Goal: Task Accomplishment & Management: Complete application form

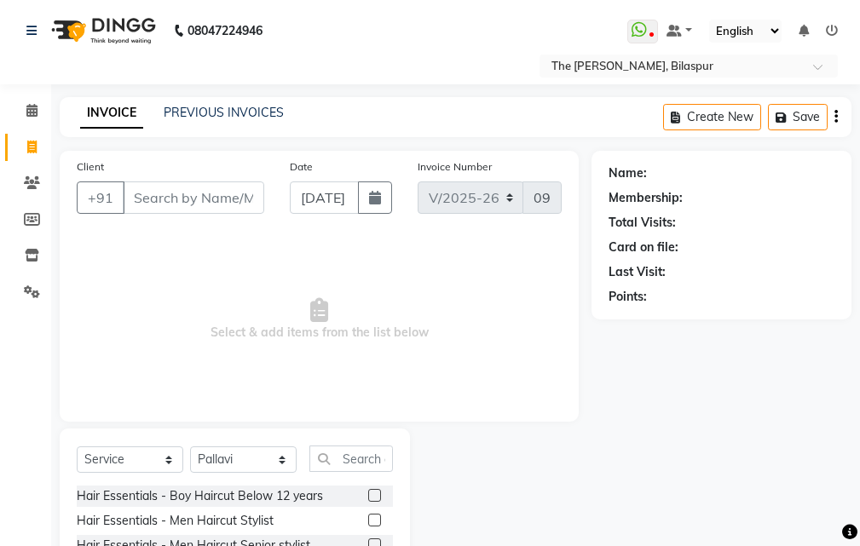
select select "6473"
select select "service"
drag, startPoint x: 0, startPoint y: 0, endPoint x: 274, endPoint y: 298, distance: 404.6
click at [271, 446] on select "Select Stylist Manager [PERSON_NAME][GEOGRAPHIC_DATA] [GEOGRAPHIC_DATA][PERSON_…" at bounding box center [243, 459] width 107 height 26
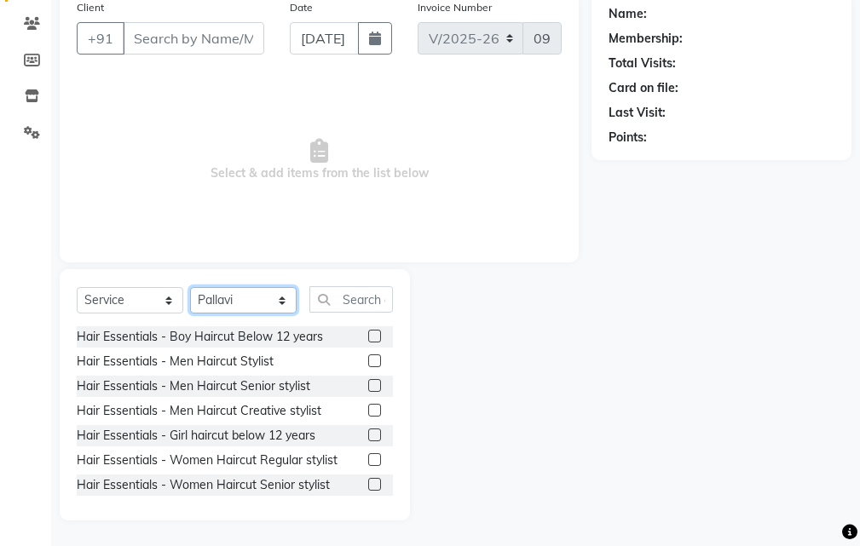
scroll to position [159, 0]
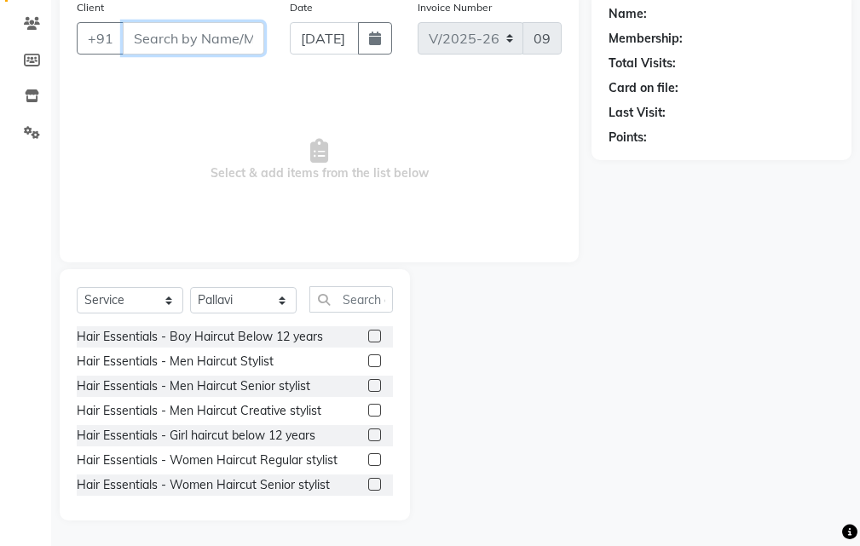
click at [176, 32] on input "Client" at bounding box center [193, 38] width 141 height 32
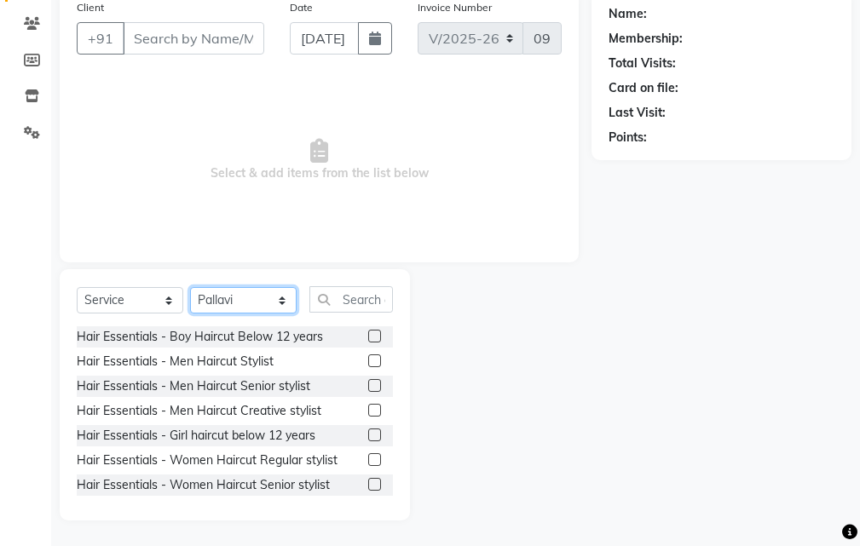
click at [269, 297] on select "Select Stylist Manager [PERSON_NAME][GEOGRAPHIC_DATA] [GEOGRAPHIC_DATA][PERSON_…" at bounding box center [243, 300] width 107 height 26
select select "86788"
click at [190, 287] on select "Select Stylist Manager [PERSON_NAME][GEOGRAPHIC_DATA] [GEOGRAPHIC_DATA][PERSON_…" at bounding box center [243, 300] width 107 height 26
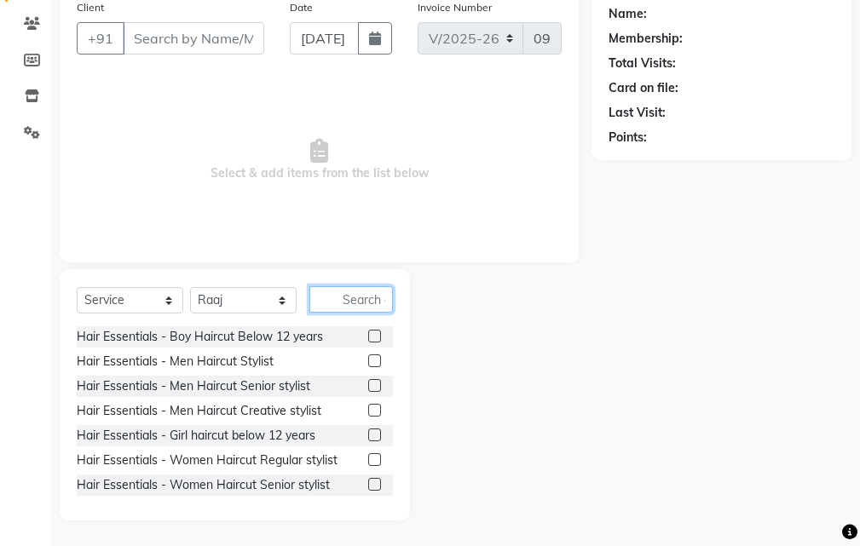
click at [366, 287] on input "text" at bounding box center [351, 299] width 84 height 26
click at [368, 483] on label at bounding box center [374, 484] width 13 height 13
click at [368, 483] on input "checkbox" at bounding box center [373, 485] width 11 height 11
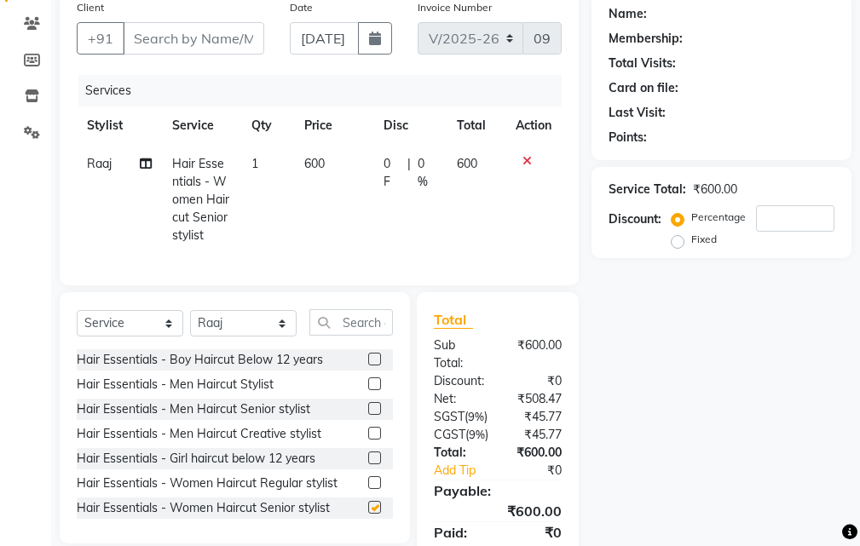
checkbox input "false"
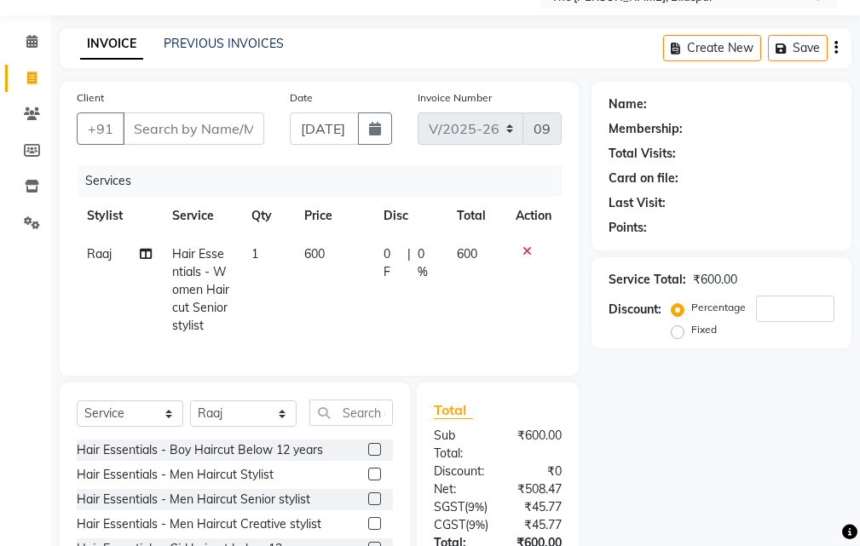
scroll to position [0, 0]
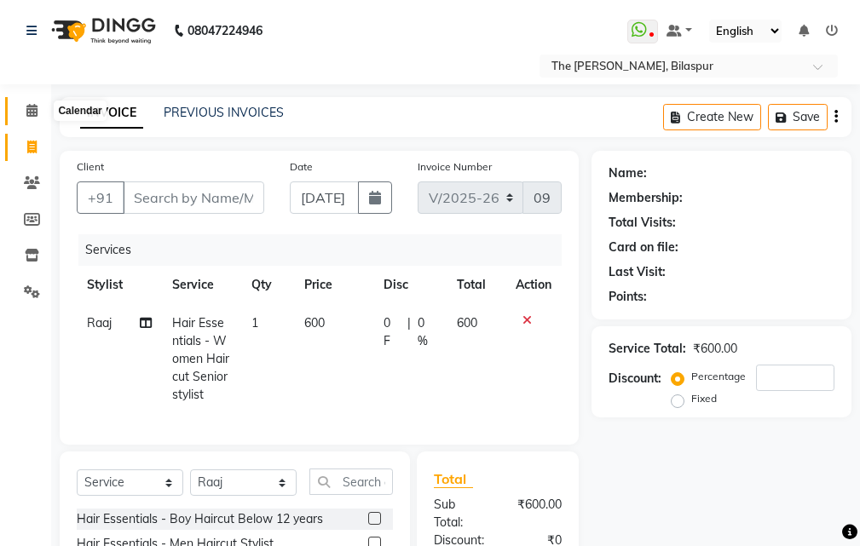
click at [32, 107] on icon at bounding box center [31, 110] width 11 height 13
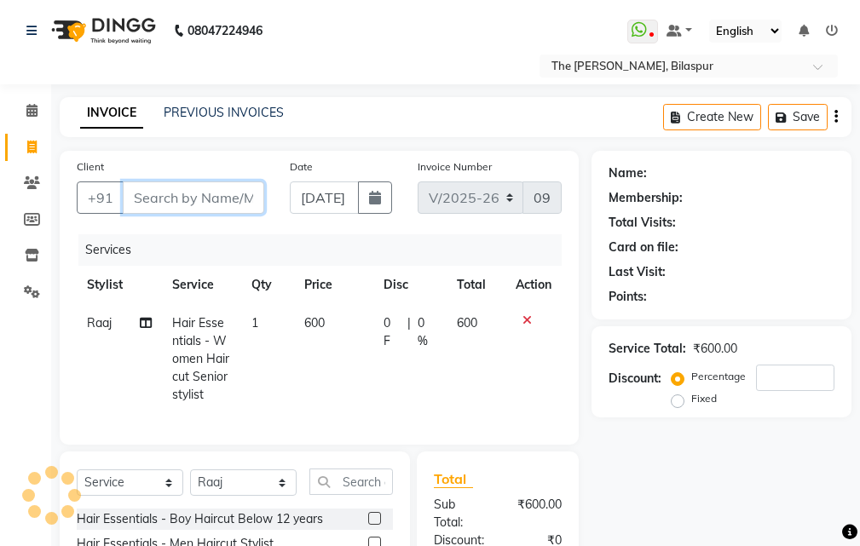
click at [234, 200] on input "Client" at bounding box center [193, 197] width 141 height 32
click at [525, 321] on icon at bounding box center [526, 320] width 9 height 12
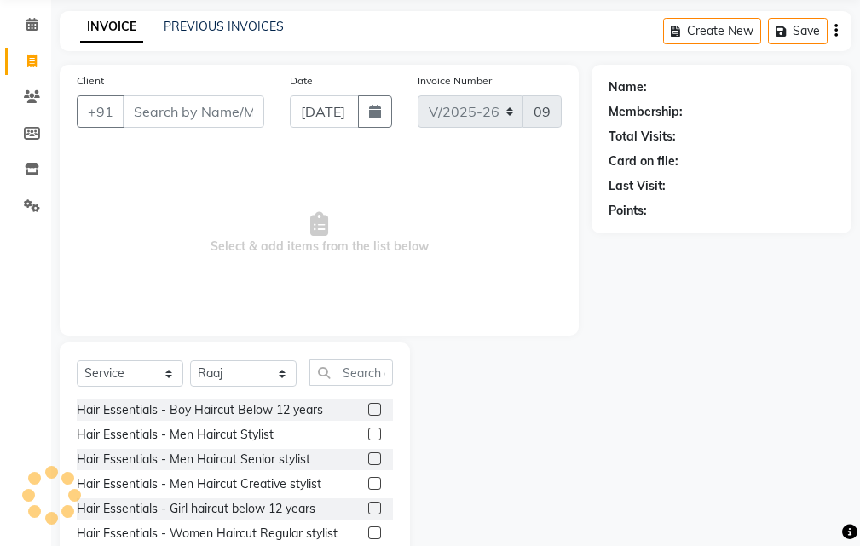
scroll to position [159, 0]
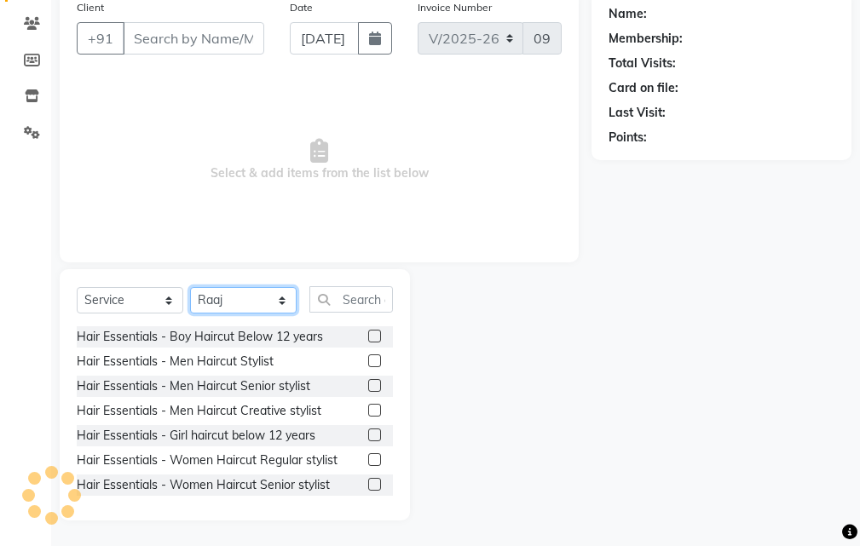
click at [243, 303] on select "Select Stylist Manager [PERSON_NAME][GEOGRAPHIC_DATA] [GEOGRAPHIC_DATA][PERSON_…" at bounding box center [243, 300] width 107 height 26
select select "88211"
click at [190, 287] on select "Select Stylist Manager [PERSON_NAME][GEOGRAPHIC_DATA] [GEOGRAPHIC_DATA][PERSON_…" at bounding box center [243, 300] width 107 height 26
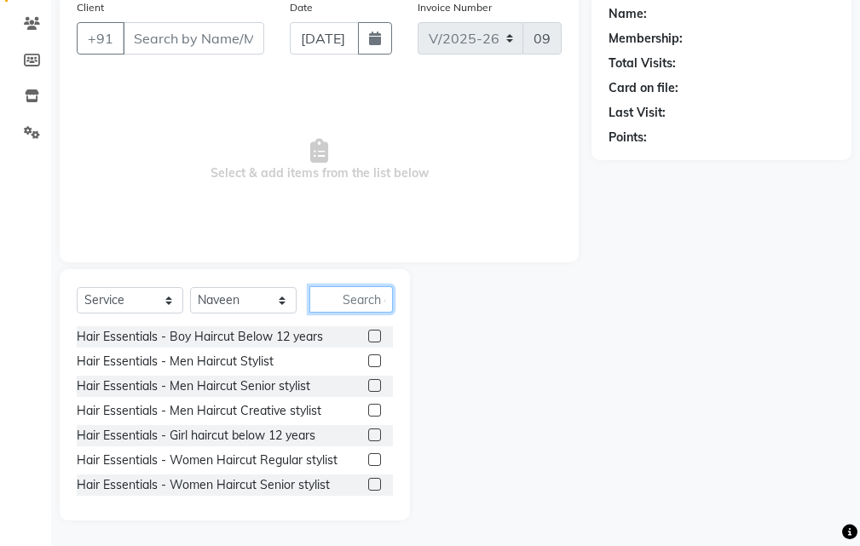
click at [354, 300] on input "text" at bounding box center [351, 299] width 84 height 26
click at [368, 384] on label at bounding box center [374, 385] width 13 height 13
click at [368, 384] on input "checkbox" at bounding box center [373, 386] width 11 height 11
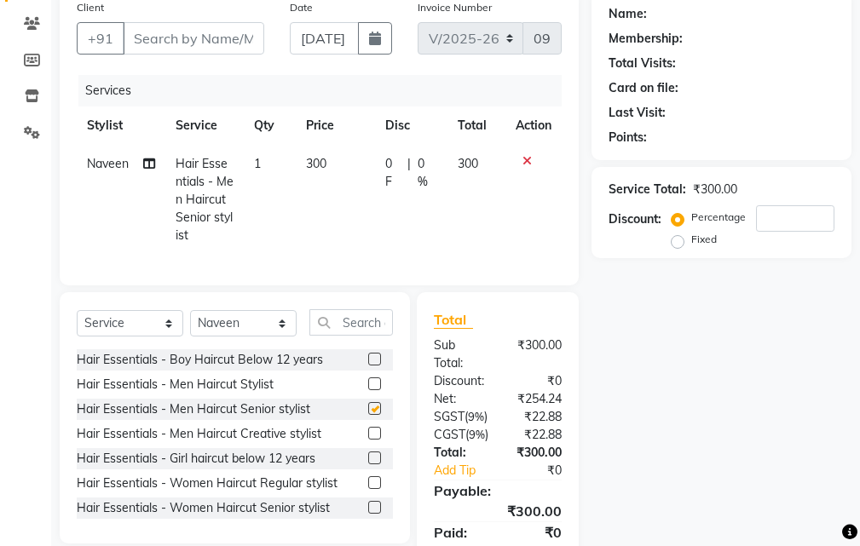
checkbox input "false"
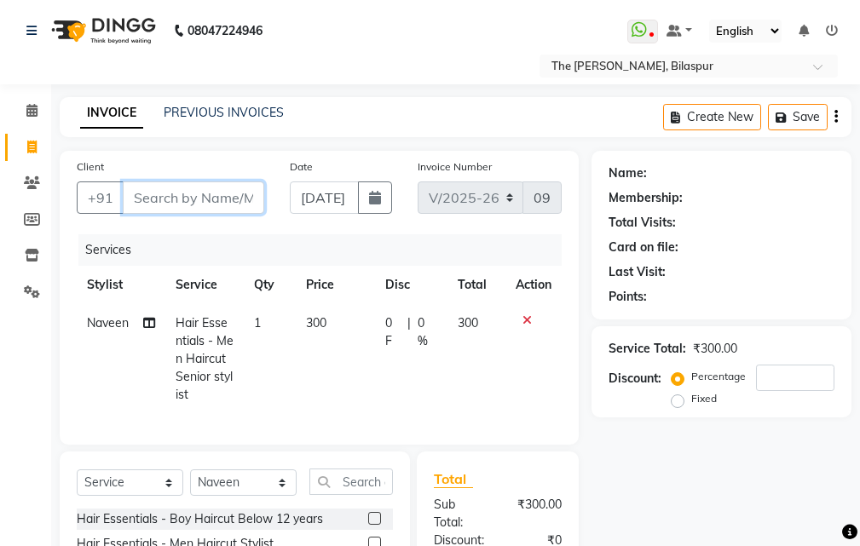
click at [239, 201] on input "Client" at bounding box center [193, 197] width 141 height 32
type input "A"
type input "0"
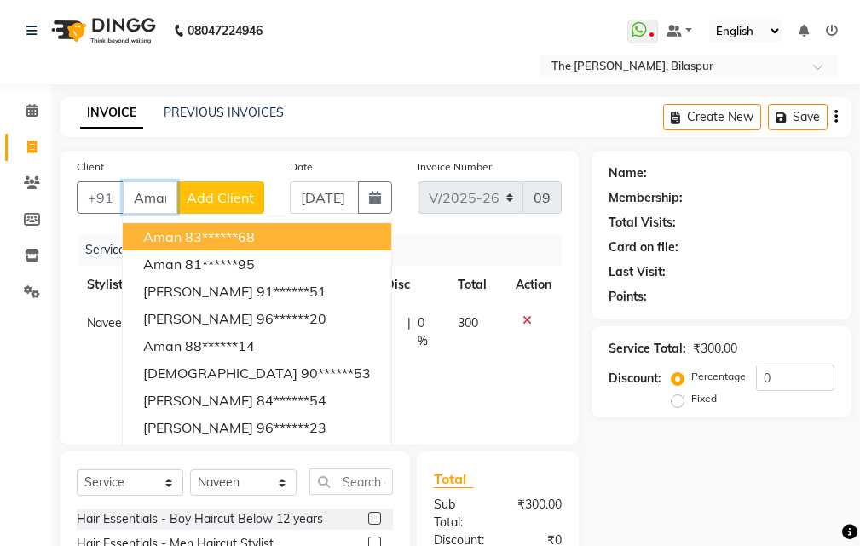
scroll to position [0, 3]
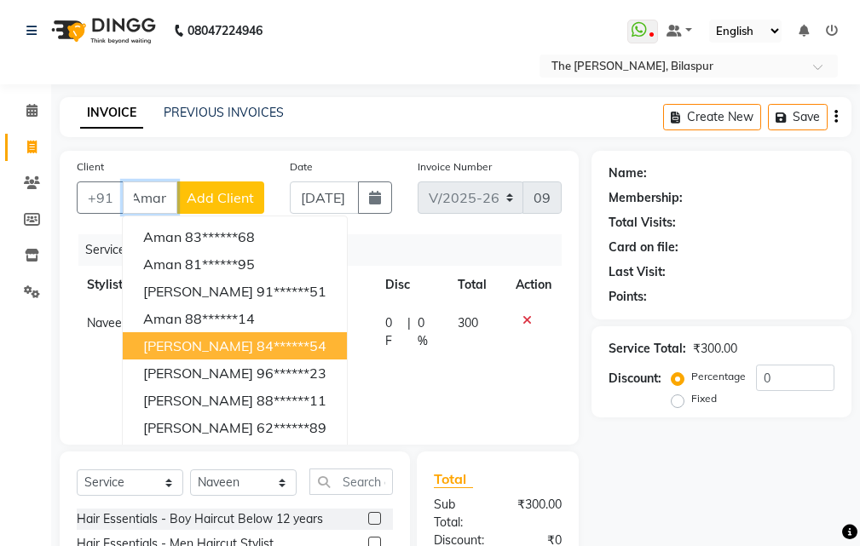
click at [211, 348] on span "[PERSON_NAME]" at bounding box center [198, 345] width 110 height 17
type input "84******54"
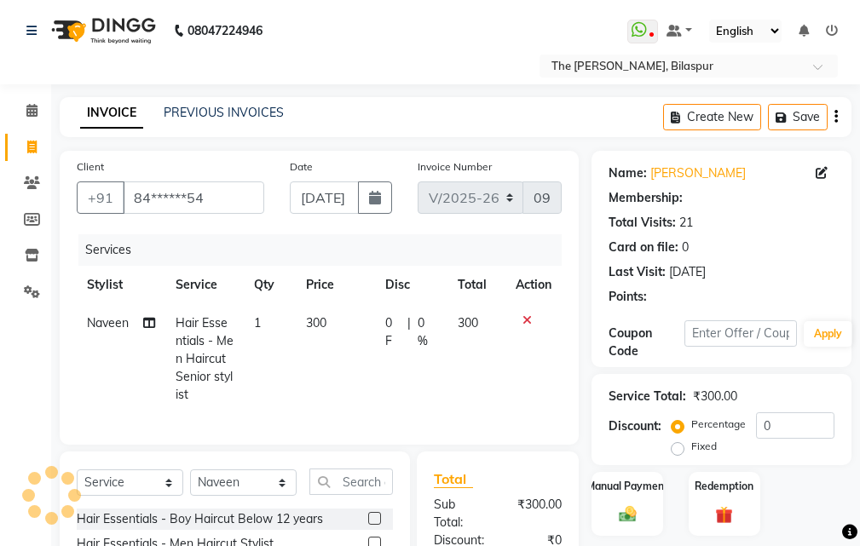
select select "1: Object"
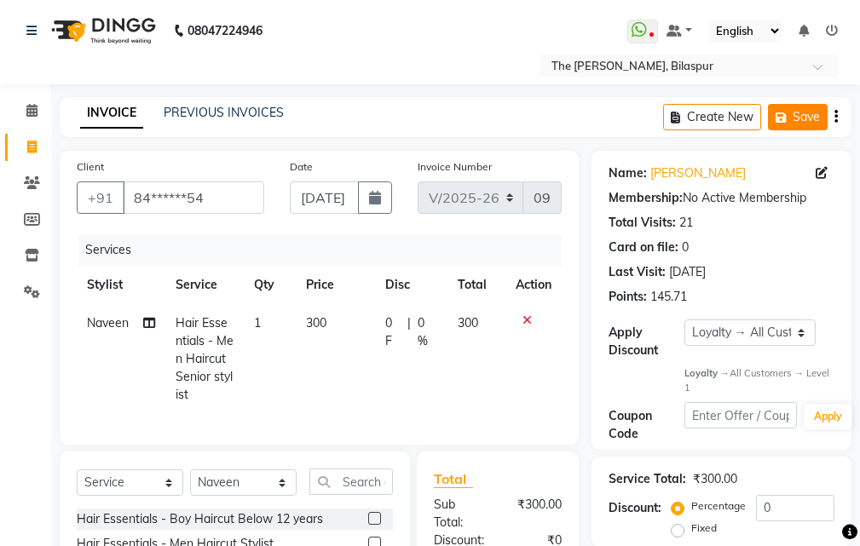
click at [798, 117] on button "Save" at bounding box center [798, 117] width 60 height 26
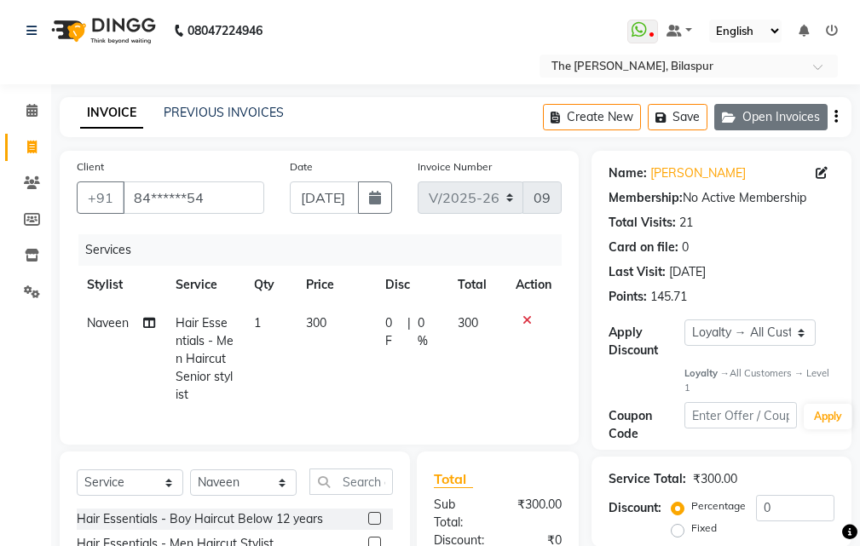
click at [733, 116] on icon "button" at bounding box center [732, 118] width 20 height 12
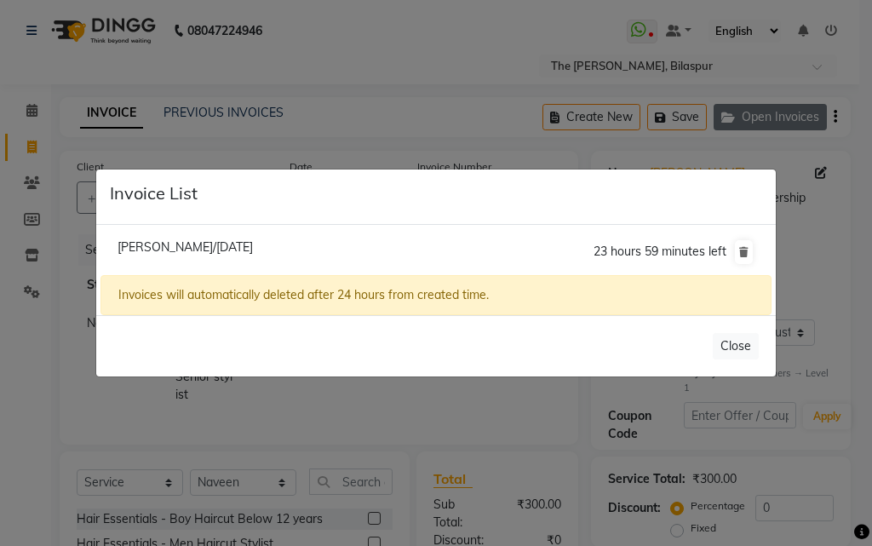
click at [733, 116] on ngb-modal-window "Invoice List [PERSON_NAME]/[DATE] 23 hours 59 minutes left Invoices will automa…" at bounding box center [436, 273] width 872 height 546
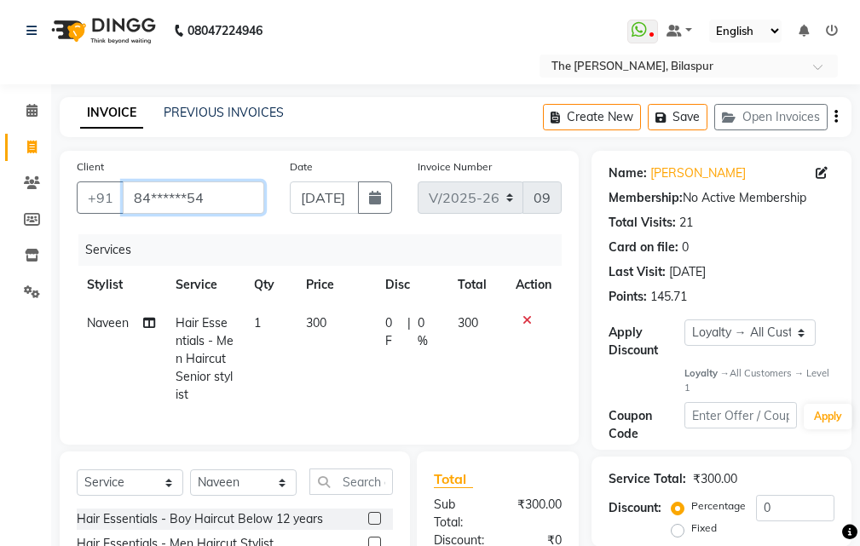
click at [239, 206] on input "84******54" at bounding box center [193, 197] width 141 height 32
type input "8"
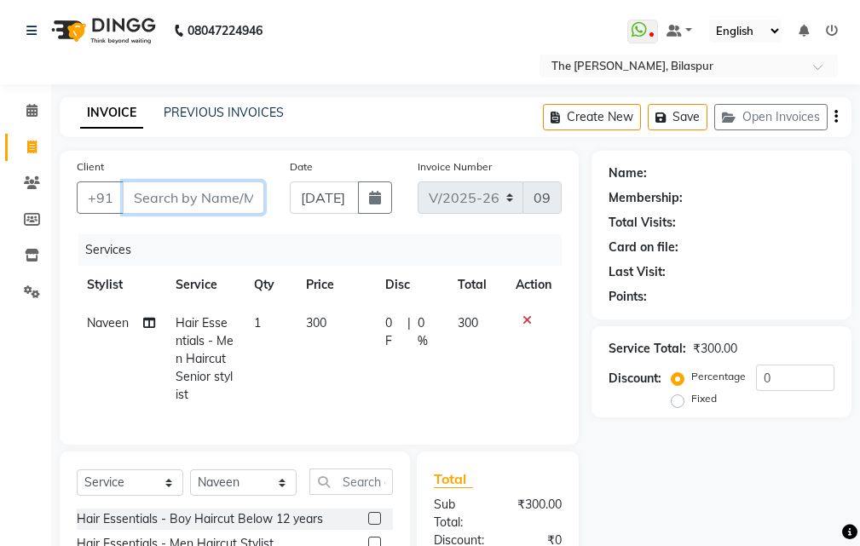
click at [206, 187] on input "Client" at bounding box center [193, 197] width 141 height 32
click at [216, 196] on input "Client" at bounding box center [193, 197] width 141 height 32
drag, startPoint x: 219, startPoint y: 206, endPoint x: 212, endPoint y: 199, distance: 9.6
click at [218, 206] on input "Client" at bounding box center [193, 197] width 141 height 32
click at [206, 197] on input "Client" at bounding box center [193, 197] width 141 height 32
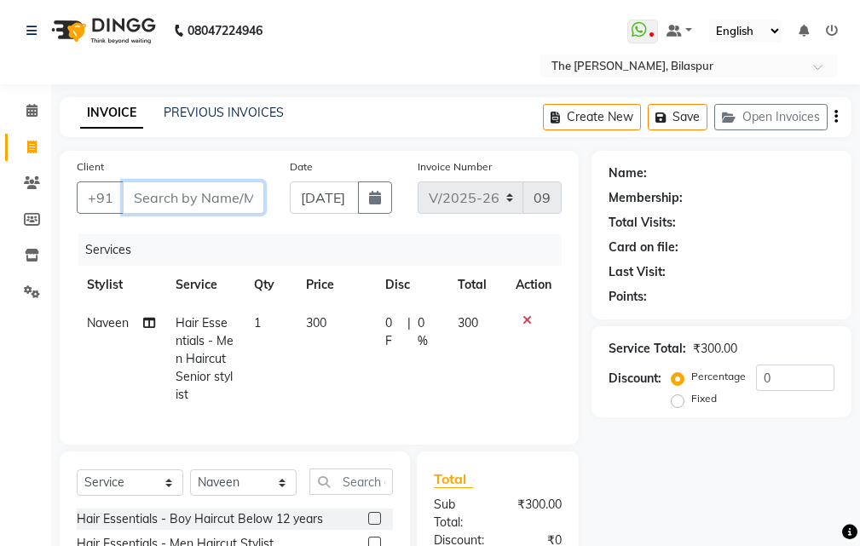
click at [194, 200] on input "Client" at bounding box center [193, 197] width 141 height 32
click at [191, 211] on input "Client" at bounding box center [193, 197] width 141 height 32
click at [197, 190] on input "Client" at bounding box center [193, 197] width 141 height 32
click at [193, 199] on input "Client" at bounding box center [193, 197] width 141 height 32
click at [200, 204] on input "Client" at bounding box center [193, 197] width 141 height 32
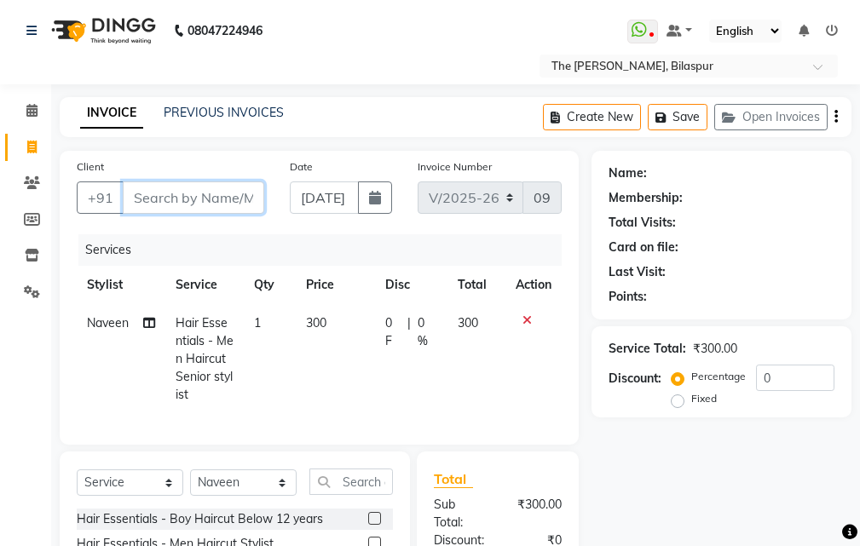
click at [172, 196] on input "Client" at bounding box center [193, 197] width 141 height 32
click at [216, 193] on input "Client" at bounding box center [193, 197] width 141 height 32
click at [529, 320] on icon at bounding box center [526, 320] width 9 height 12
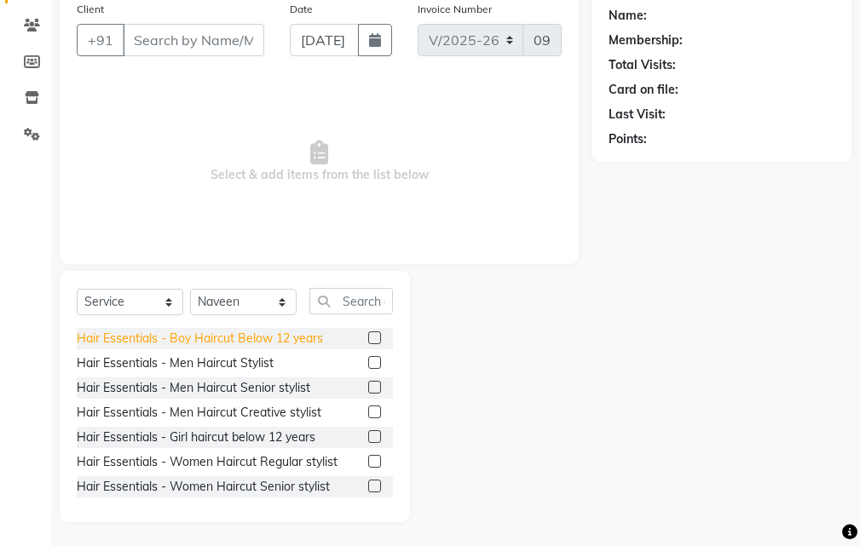
scroll to position [159, 0]
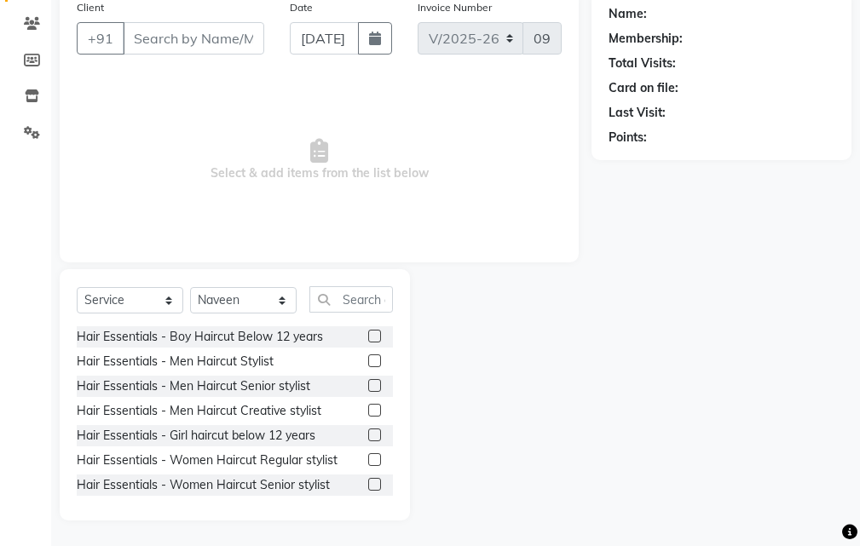
click at [368, 481] on label at bounding box center [374, 484] width 13 height 13
click at [368, 481] on input "checkbox" at bounding box center [373, 485] width 11 height 11
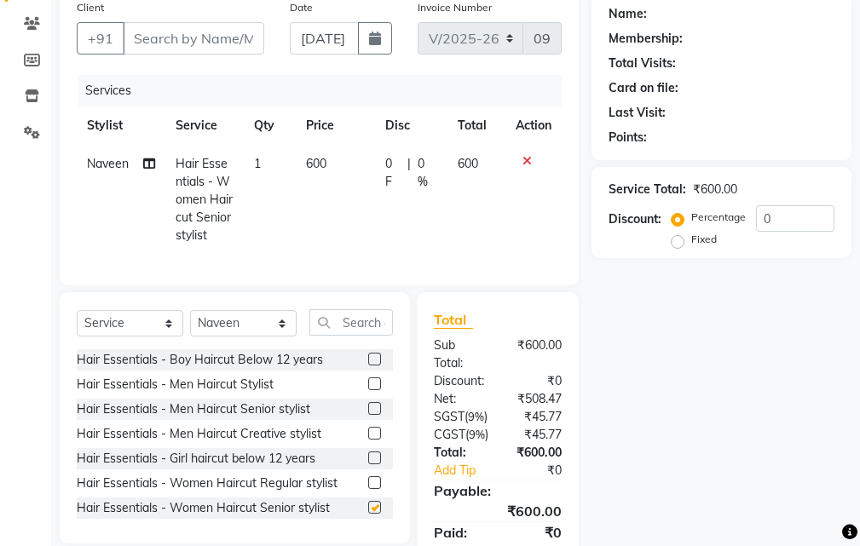
checkbox input "false"
click at [524, 159] on icon at bounding box center [526, 161] width 9 height 12
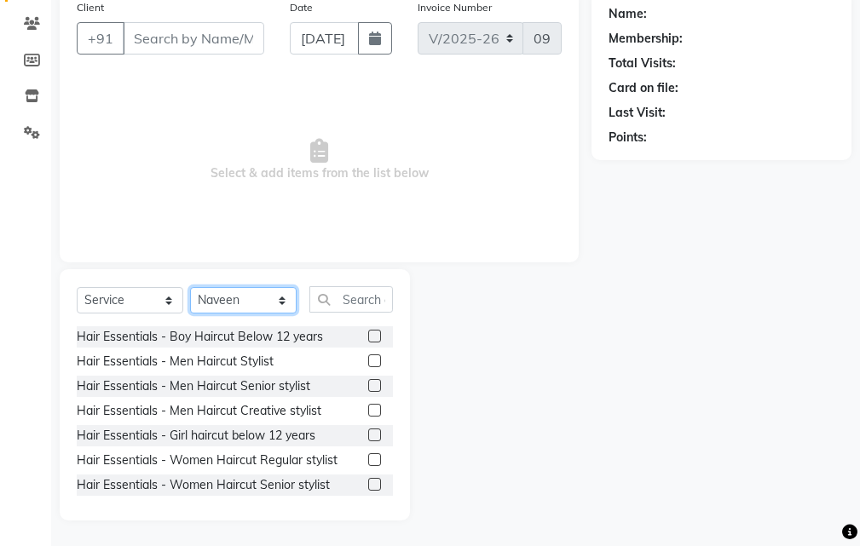
click at [248, 291] on select "Select Stylist Manager [PERSON_NAME][GEOGRAPHIC_DATA] [GEOGRAPHIC_DATA][PERSON_…" at bounding box center [243, 300] width 107 height 26
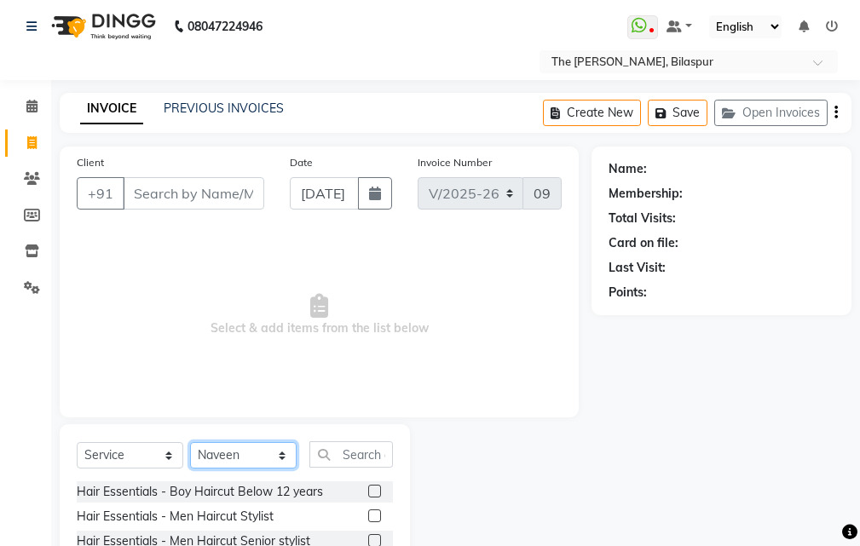
scroll to position [0, 0]
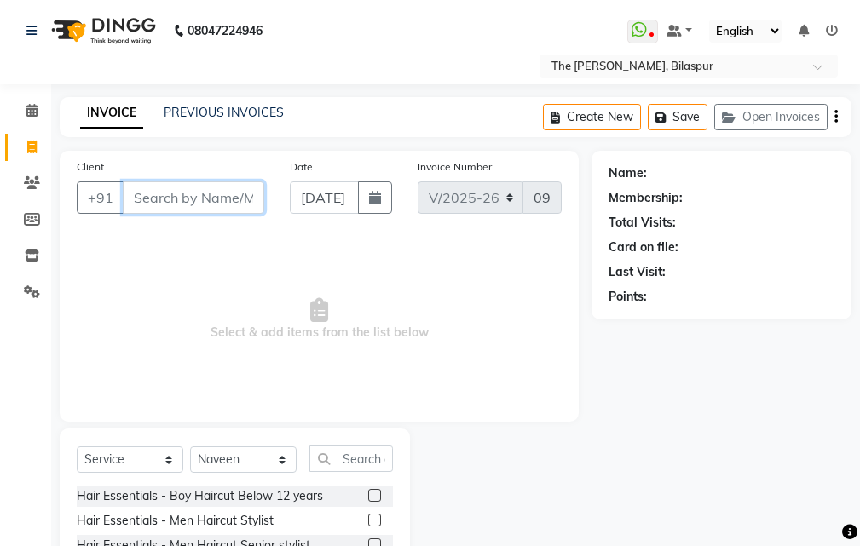
click at [213, 193] on input "Client" at bounding box center [193, 197] width 141 height 32
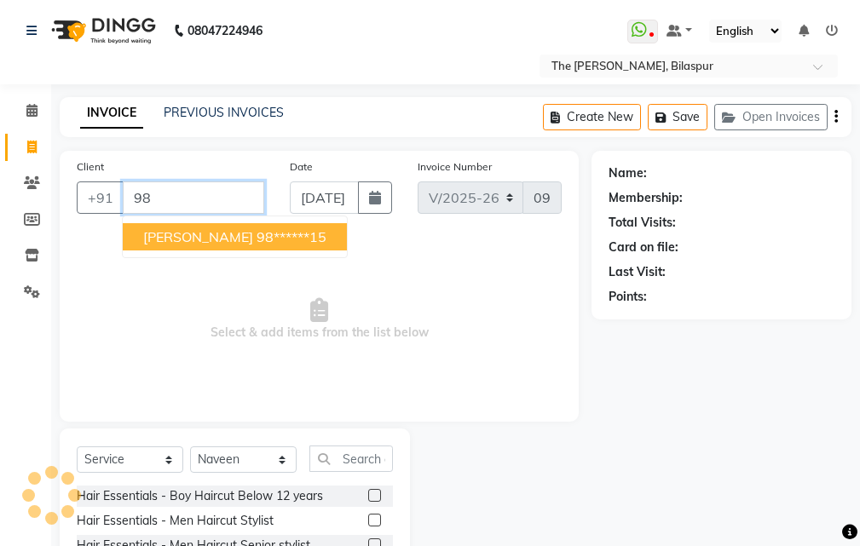
type input "9"
type input "9827878115"
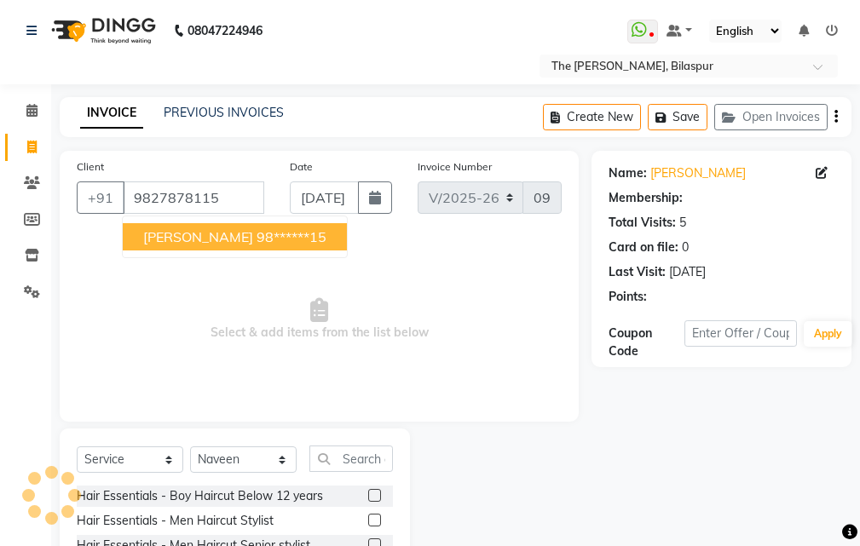
select select "1: Object"
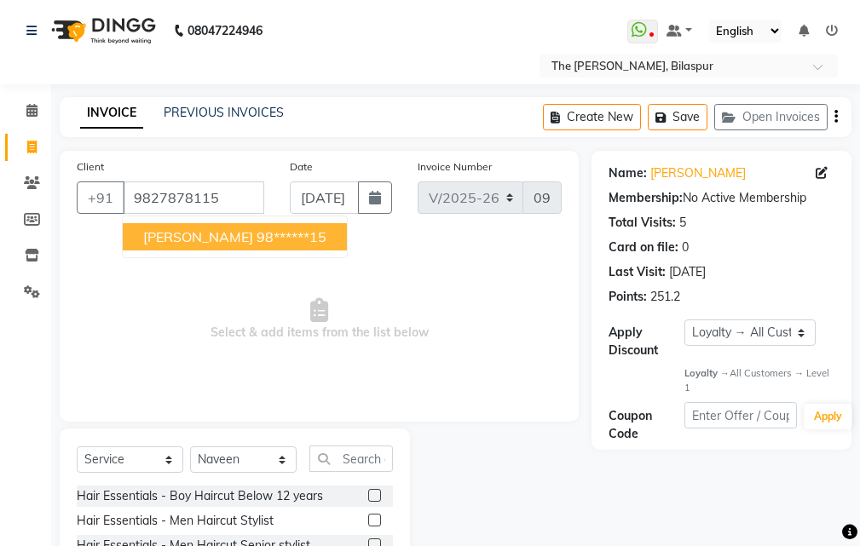
click at [256, 233] on ngb-highlight "98******15" at bounding box center [291, 236] width 70 height 17
type input "98******15"
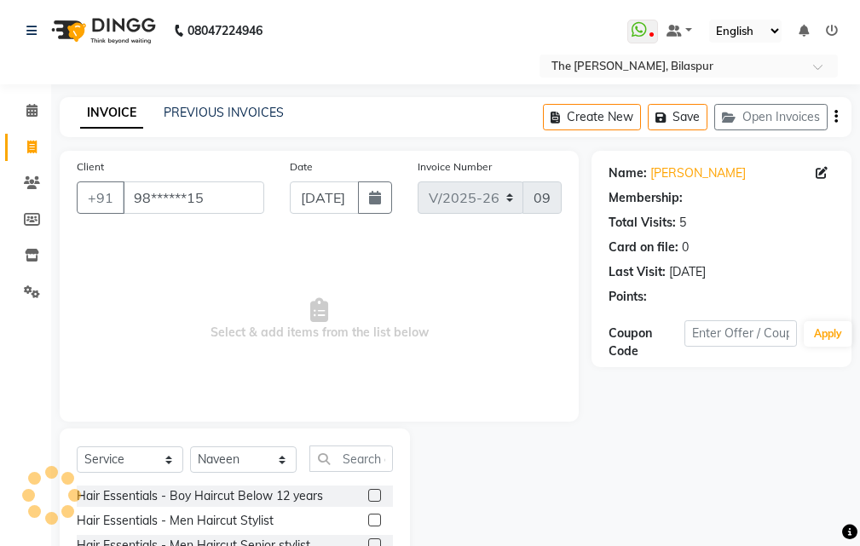
select select "1: Object"
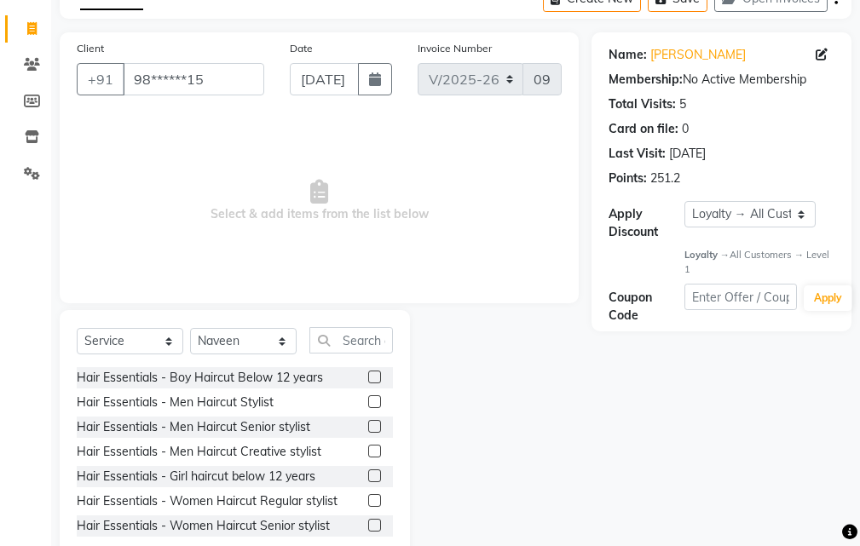
scroll to position [159, 0]
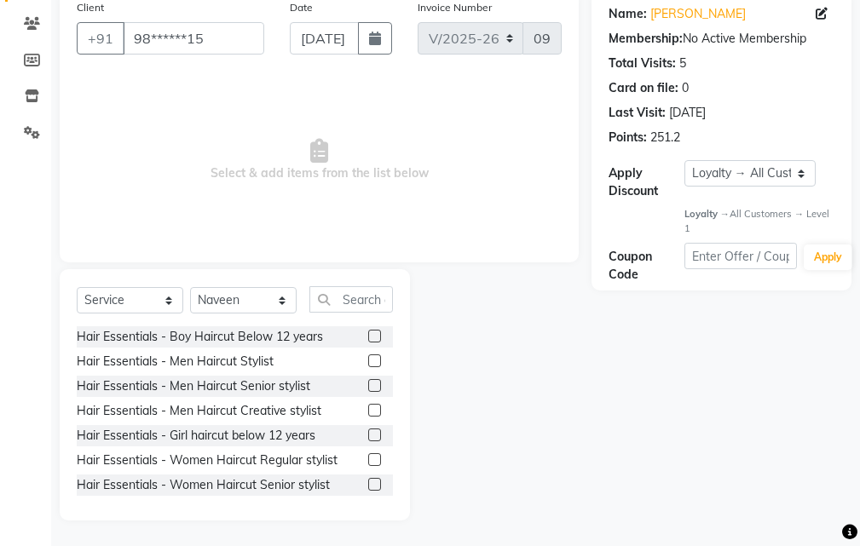
click at [368, 483] on label at bounding box center [374, 484] width 13 height 13
click at [368, 483] on input "checkbox" at bounding box center [373, 485] width 11 height 11
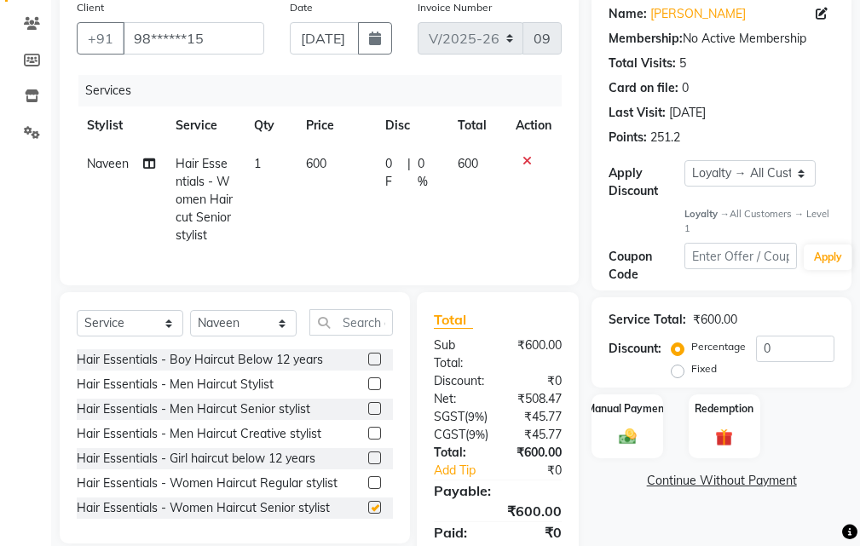
checkbox input "false"
click at [798, 354] on input "0" at bounding box center [795, 349] width 78 height 26
type input "1"
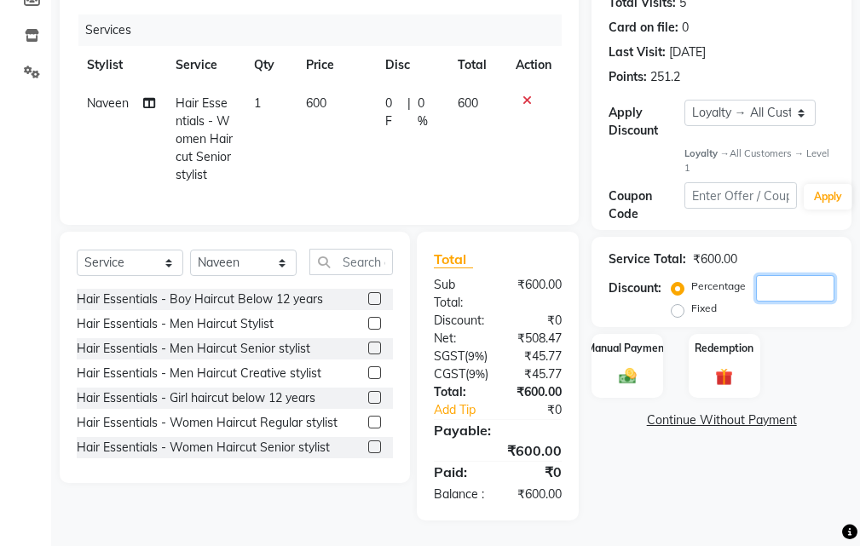
scroll to position [201, 0]
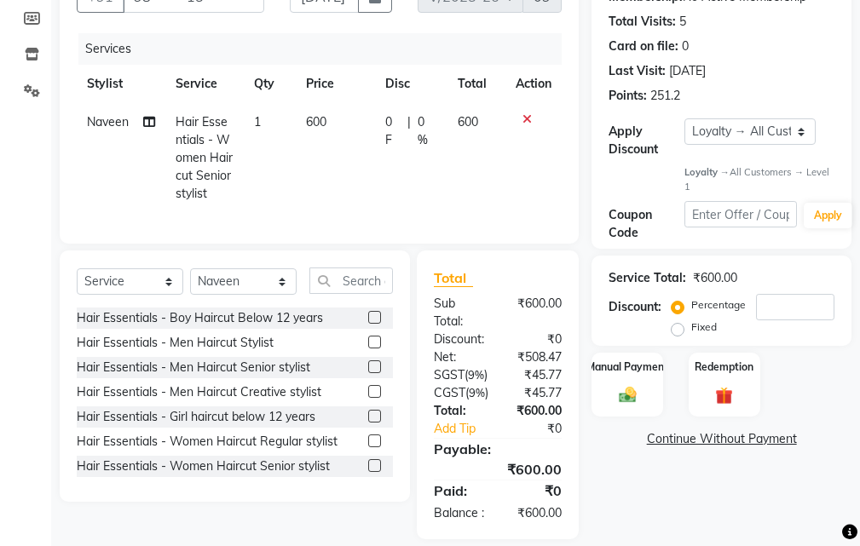
click at [527, 112] on td at bounding box center [533, 158] width 56 height 110
click at [527, 118] on icon at bounding box center [526, 119] width 9 height 12
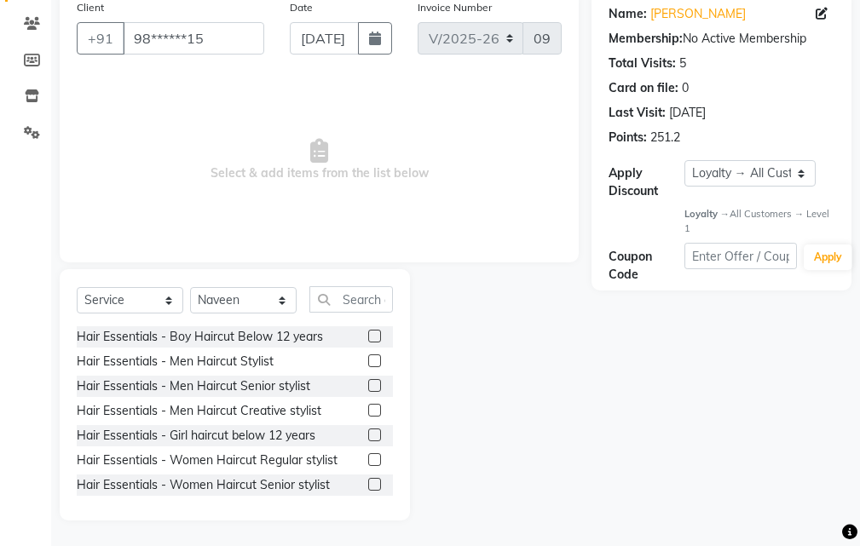
scroll to position [159, 0]
click at [246, 303] on select "Select Stylist Manager [PERSON_NAME][GEOGRAPHIC_DATA] [GEOGRAPHIC_DATA][PERSON_…" at bounding box center [243, 300] width 107 height 26
select select "86788"
click at [190, 287] on select "Select Stylist Manager [PERSON_NAME][GEOGRAPHIC_DATA] [GEOGRAPHIC_DATA][PERSON_…" at bounding box center [243, 300] width 107 height 26
click at [368, 482] on label at bounding box center [374, 484] width 13 height 13
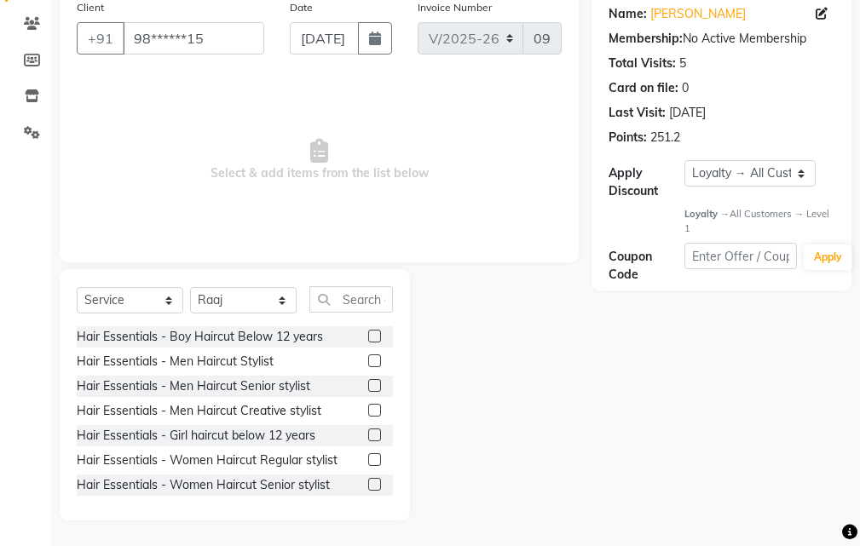
click at [368, 482] on input "checkbox" at bounding box center [373, 485] width 11 height 11
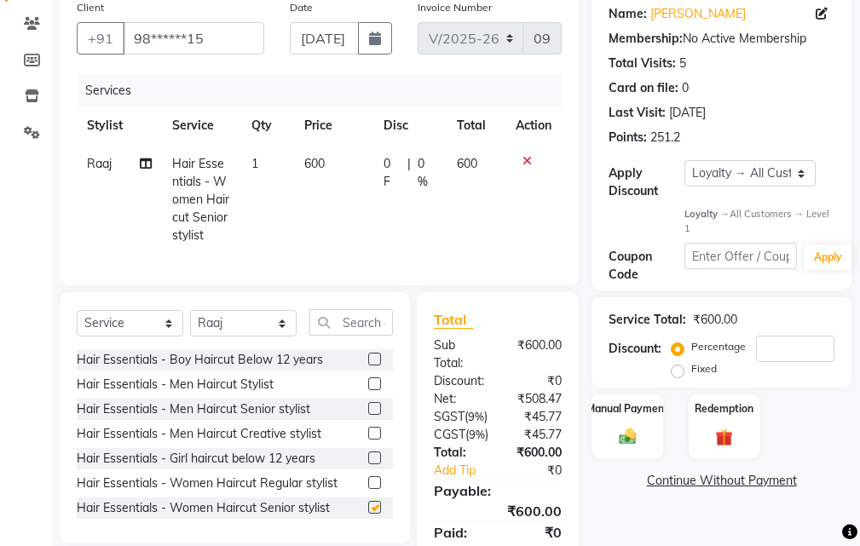
checkbox input "false"
click at [774, 352] on input "number" at bounding box center [795, 349] width 78 height 26
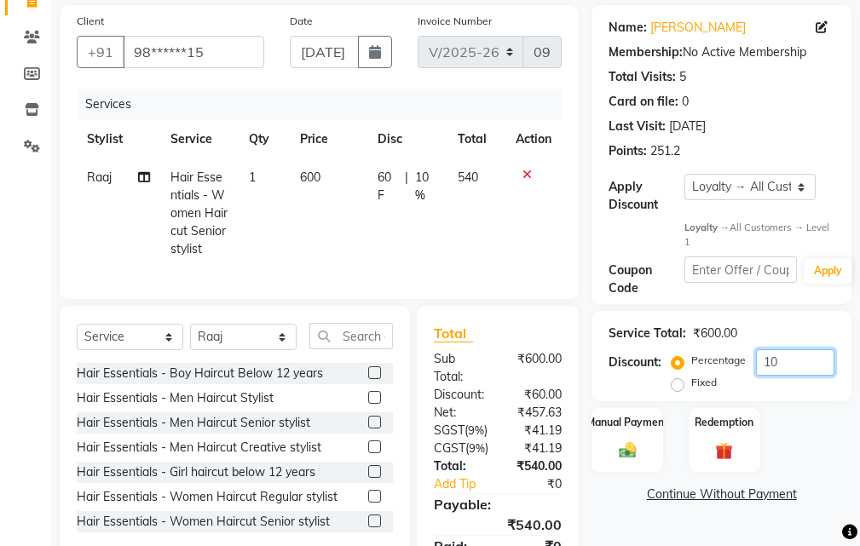
scroll to position [116, 0]
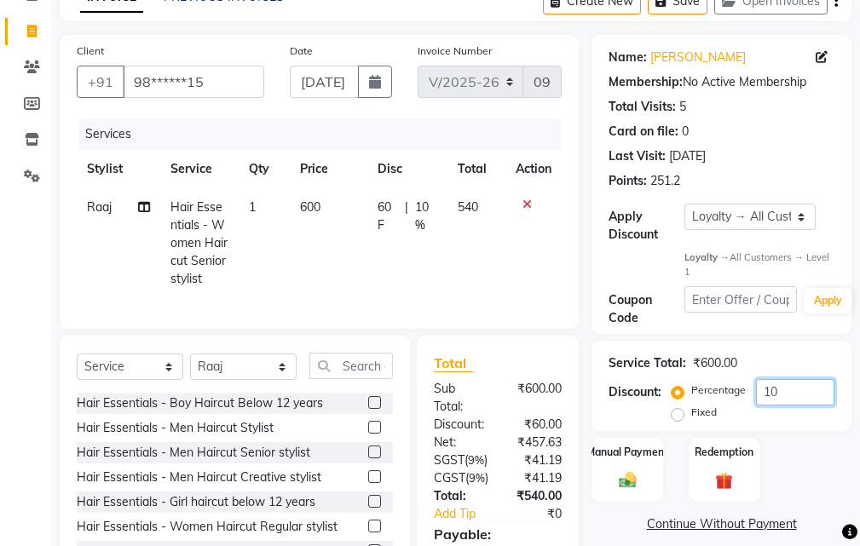
type input "10"
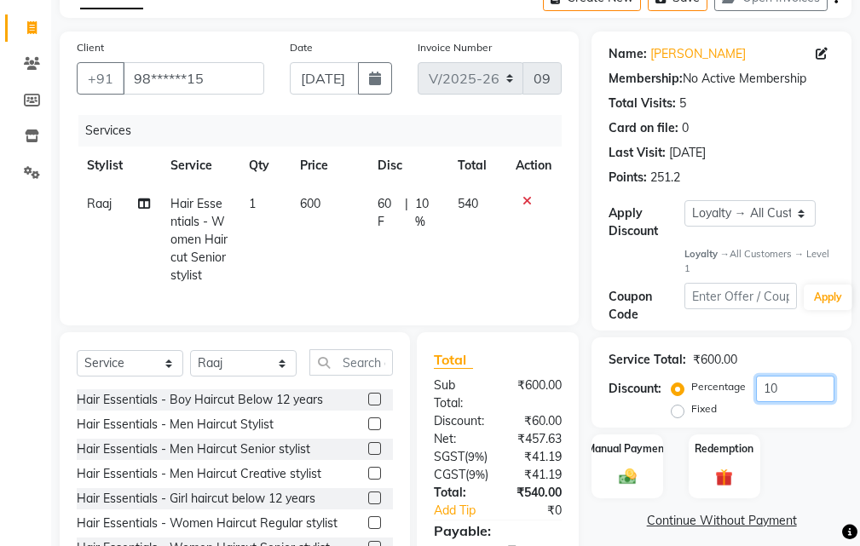
scroll to position [286, 0]
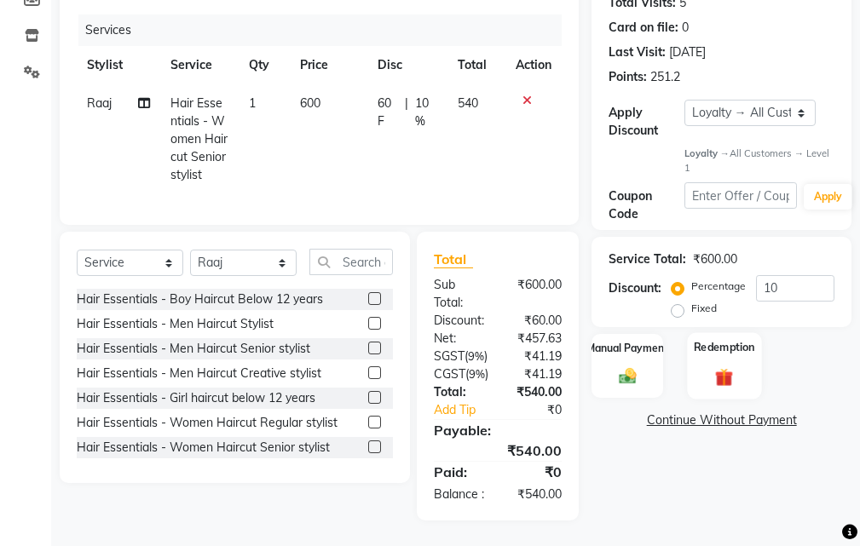
click at [727, 366] on img at bounding box center [724, 377] width 29 height 22
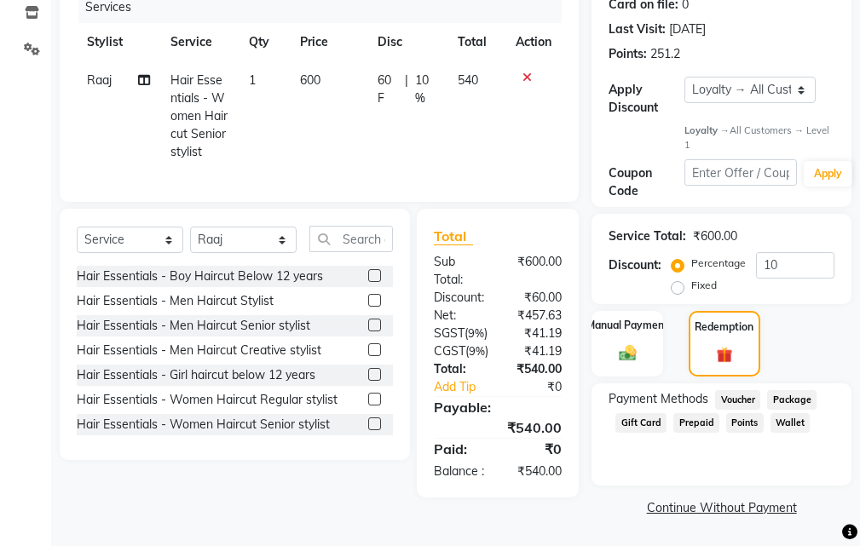
click at [746, 413] on span "Points" at bounding box center [744, 423] width 37 height 20
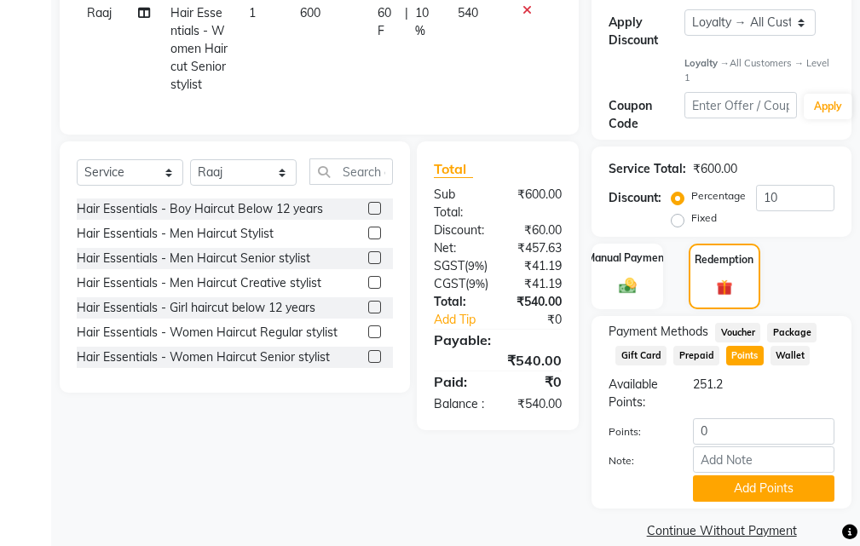
scroll to position [333, 0]
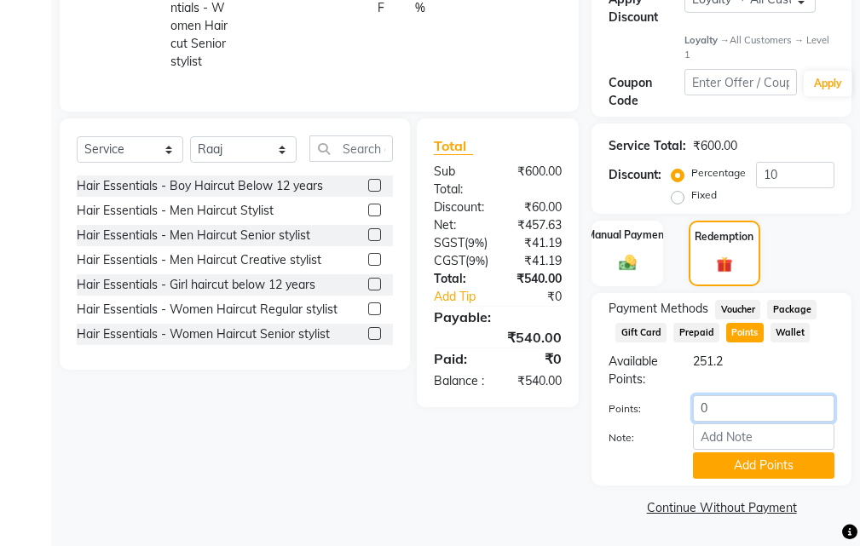
click at [730, 410] on input "0" at bounding box center [763, 408] width 141 height 26
type input "251"
click at [756, 462] on button "Add Points" at bounding box center [763, 465] width 141 height 26
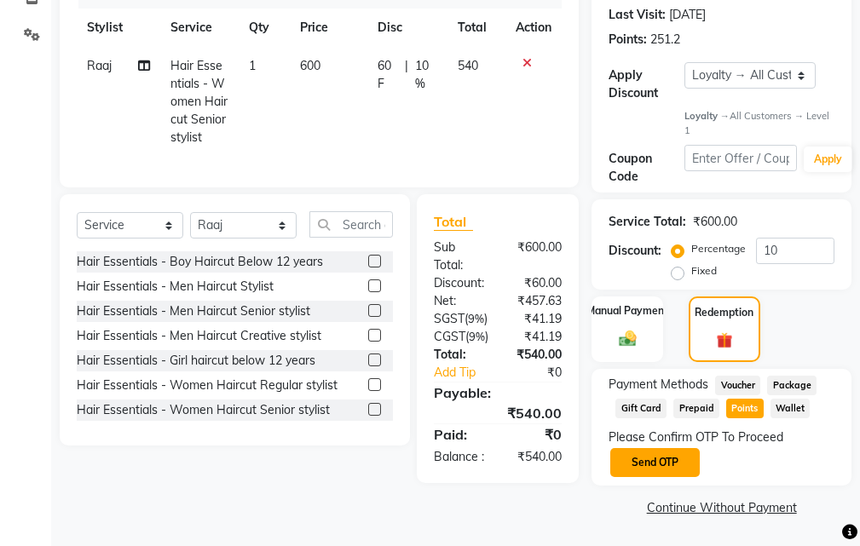
click at [661, 448] on button "Send OTP" at bounding box center [654, 462] width 89 height 29
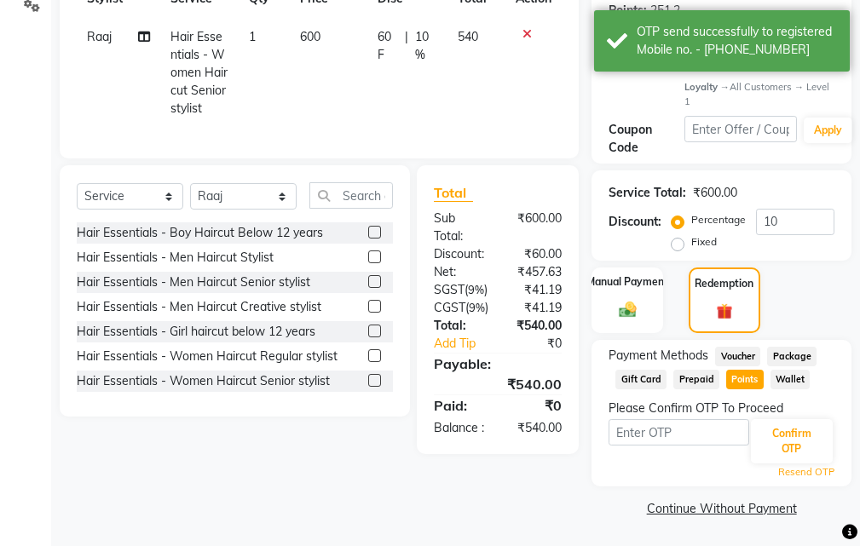
scroll to position [287, 0]
click at [680, 429] on input "text" at bounding box center [678, 431] width 141 height 26
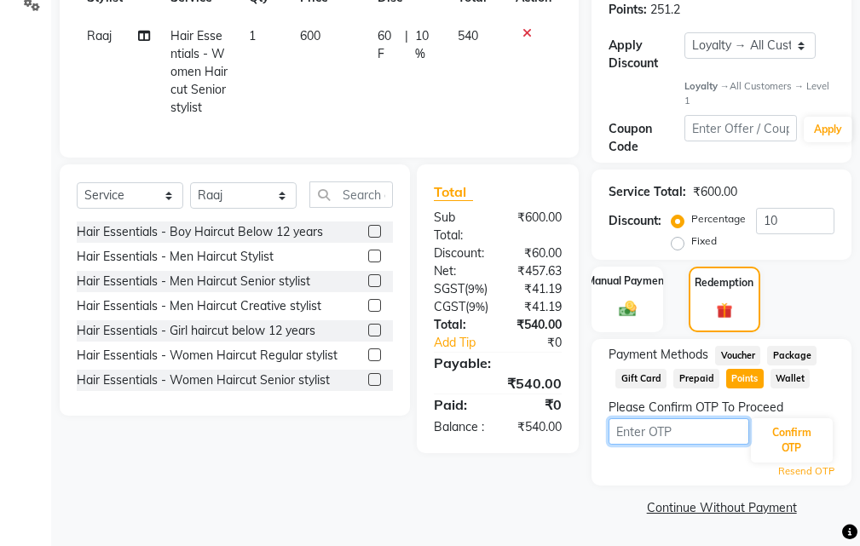
click at [660, 429] on input "text" at bounding box center [678, 431] width 141 height 26
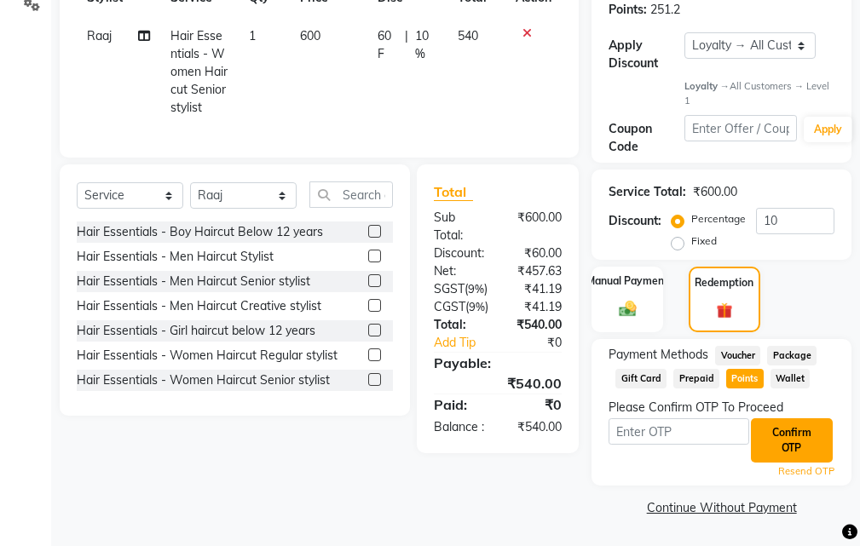
click at [783, 446] on button "Confirm OTP" at bounding box center [792, 440] width 82 height 44
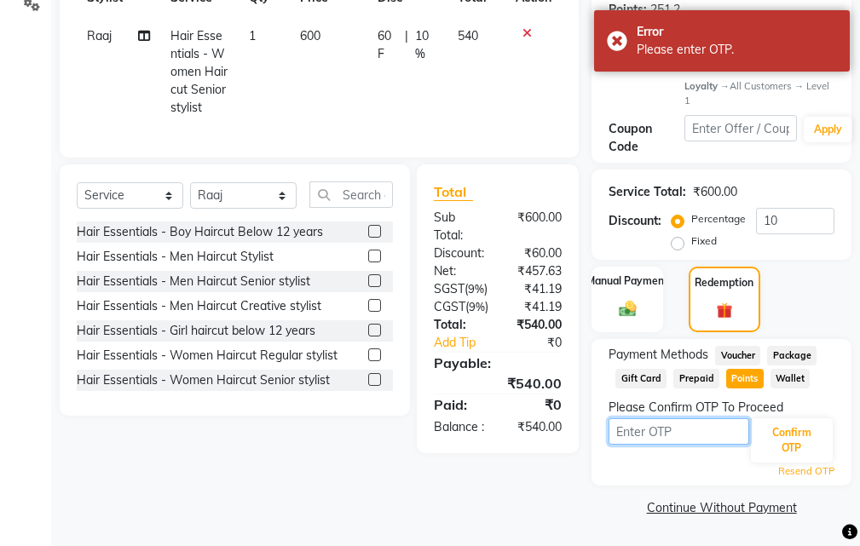
click at [641, 430] on input "text" at bounding box center [678, 431] width 141 height 26
click at [658, 433] on input "text" at bounding box center [678, 431] width 141 height 26
click at [671, 429] on input "text" at bounding box center [678, 431] width 141 height 26
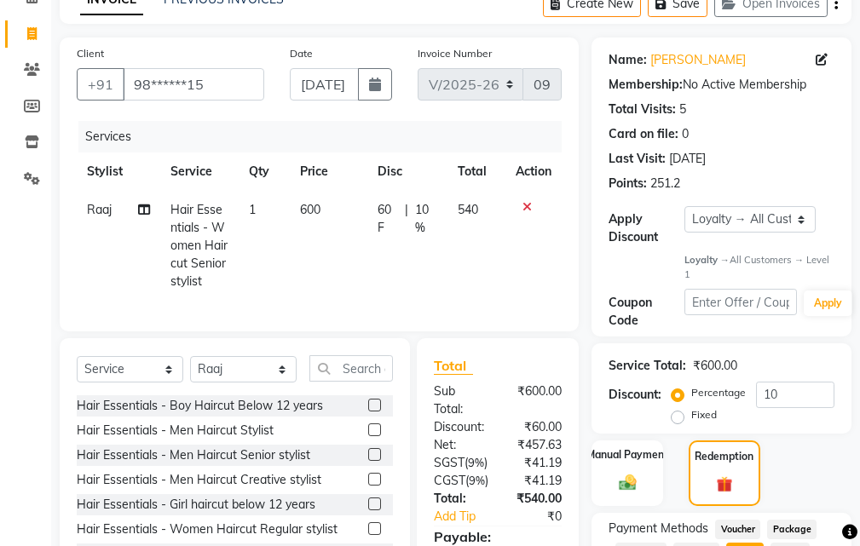
scroll to position [256, 0]
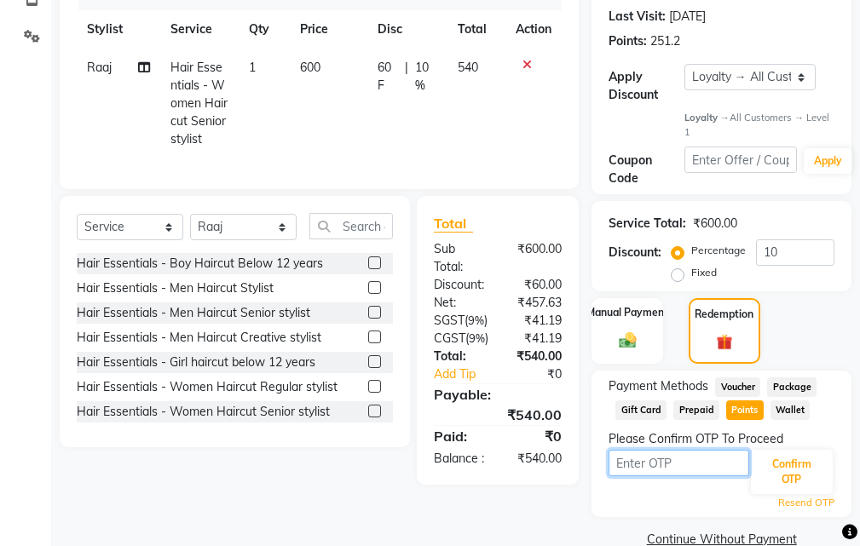
click at [675, 468] on input "text" at bounding box center [678, 463] width 141 height 26
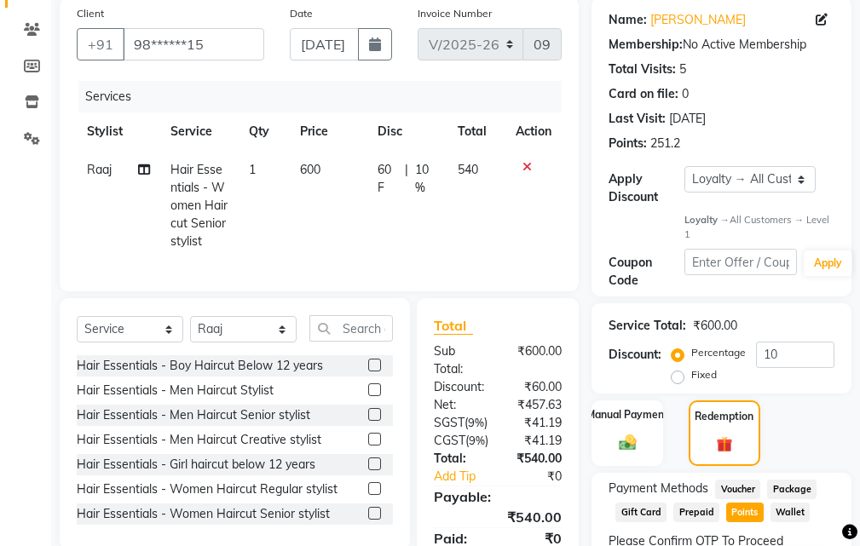
scroll to position [287, 0]
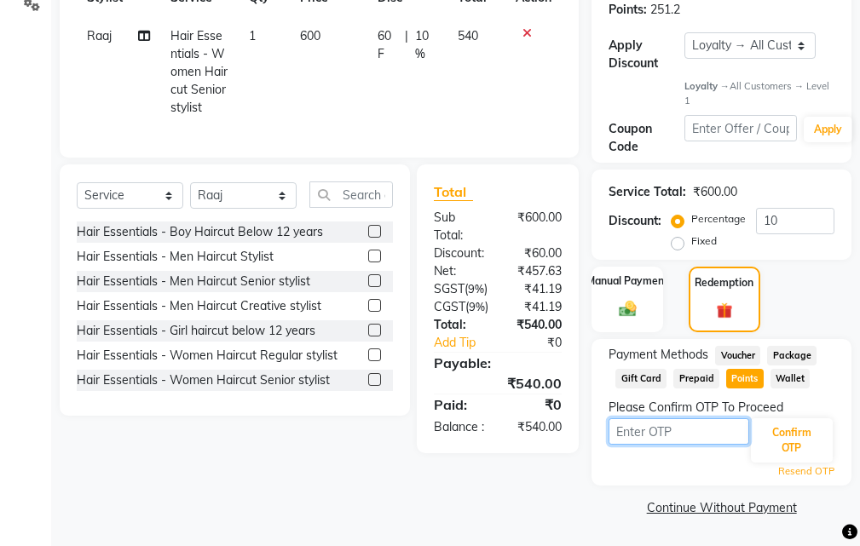
click at [674, 435] on input "text" at bounding box center [678, 431] width 141 height 26
type input "2304"
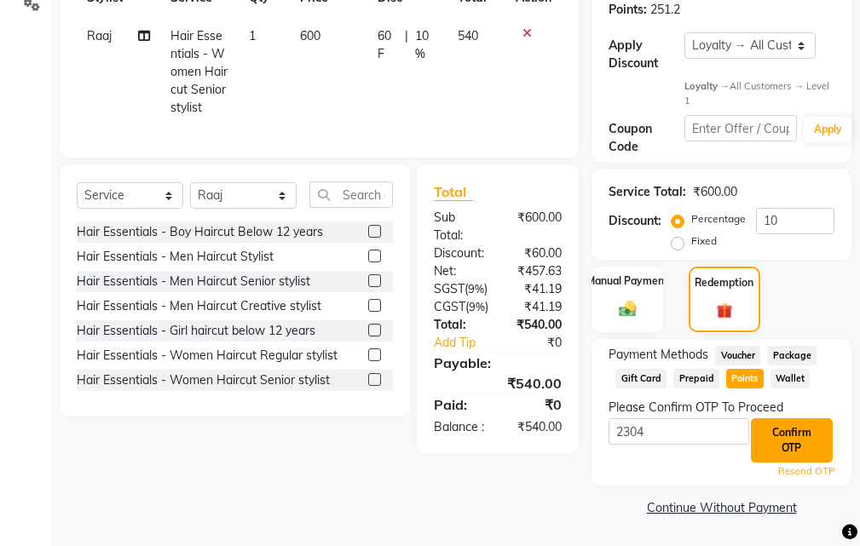
click at [812, 438] on button "Confirm OTP" at bounding box center [792, 440] width 82 height 44
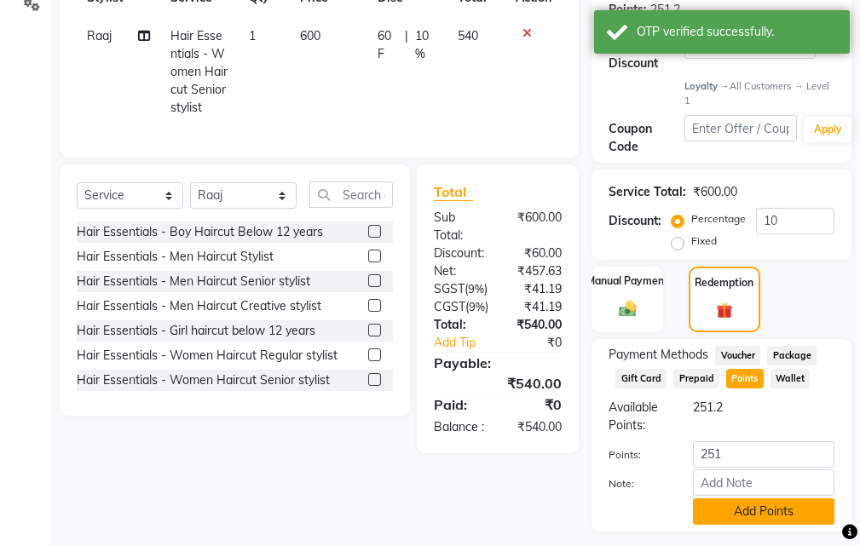
click at [731, 513] on button "Add Points" at bounding box center [763, 511] width 141 height 26
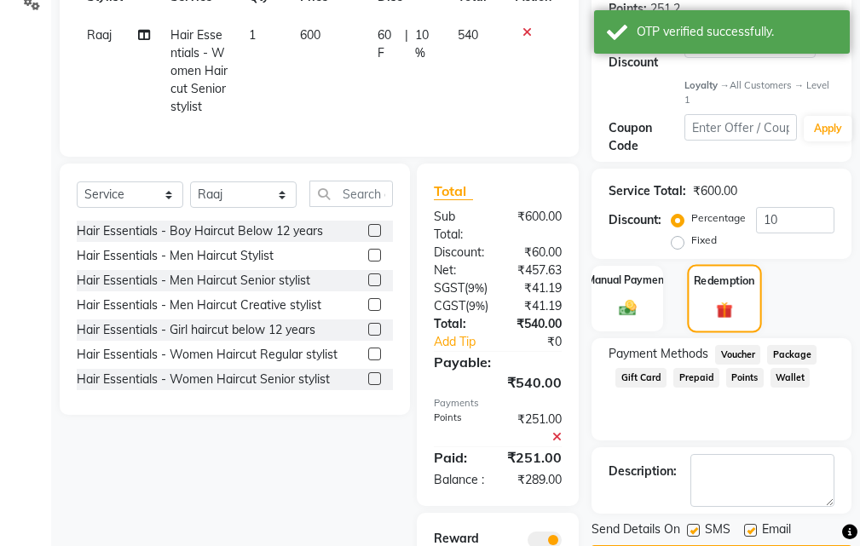
scroll to position [459, 0]
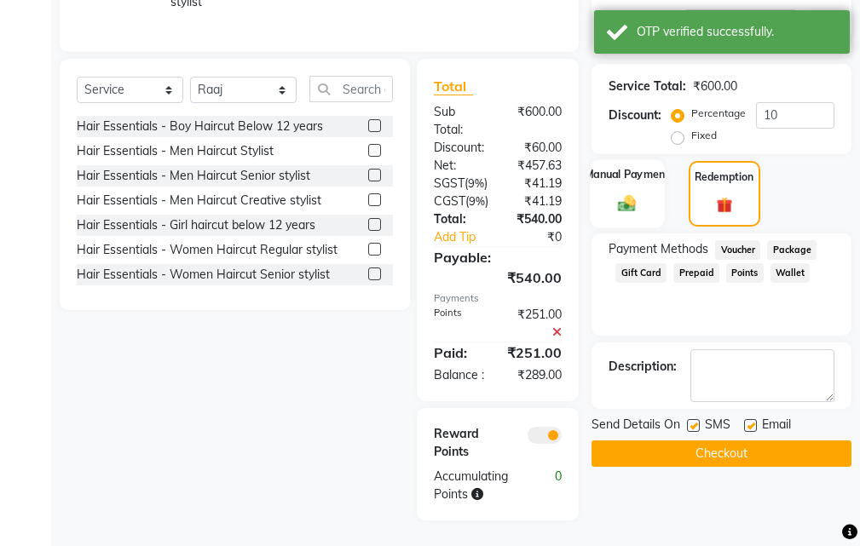
click at [625, 193] on img at bounding box center [627, 203] width 29 height 20
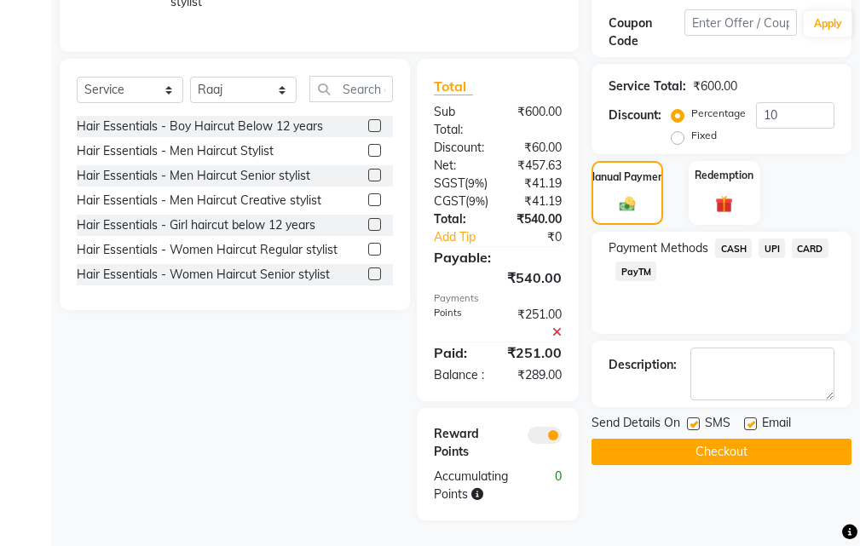
click at [736, 239] on span "CASH" at bounding box center [733, 249] width 37 height 20
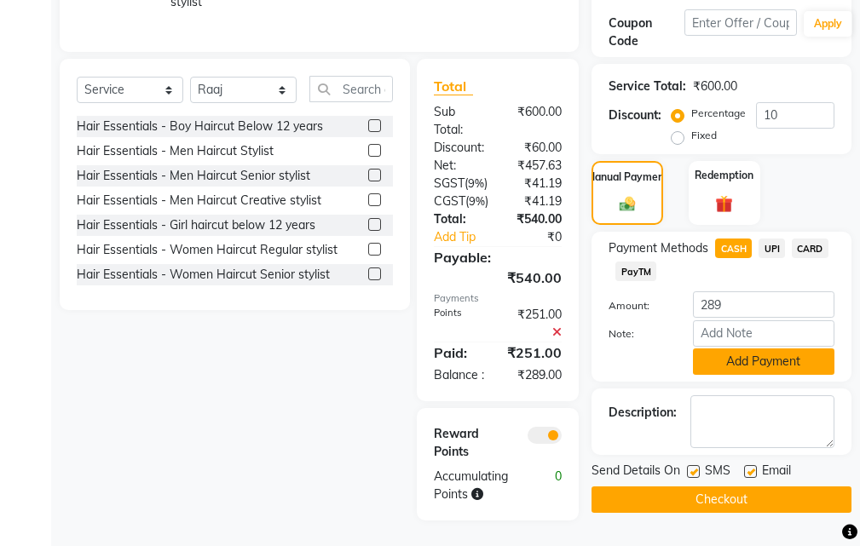
click at [756, 348] on button "Add Payment" at bounding box center [763, 361] width 141 height 26
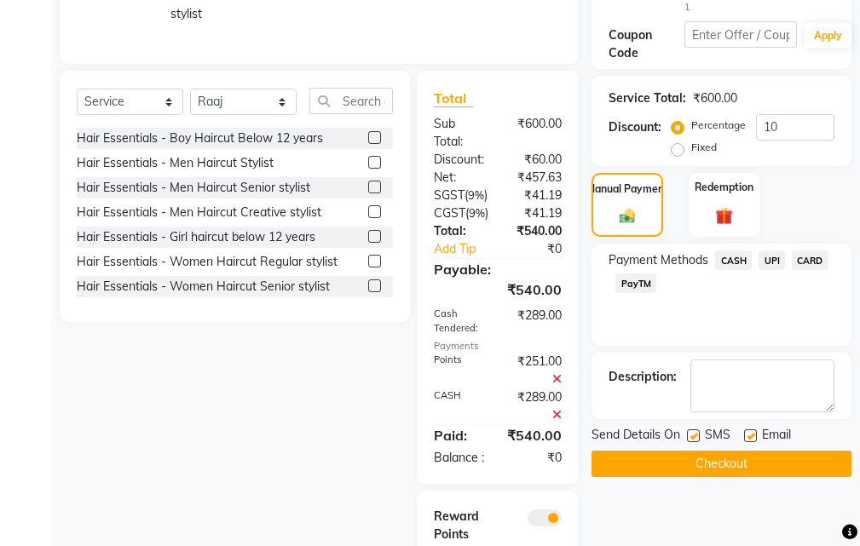
scroll to position [548, 0]
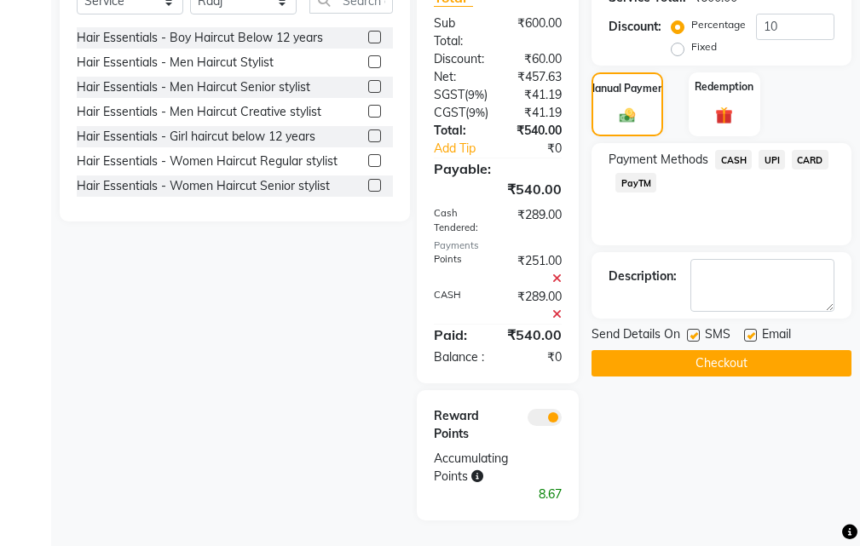
click at [740, 350] on button "Checkout" at bounding box center [721, 363] width 260 height 26
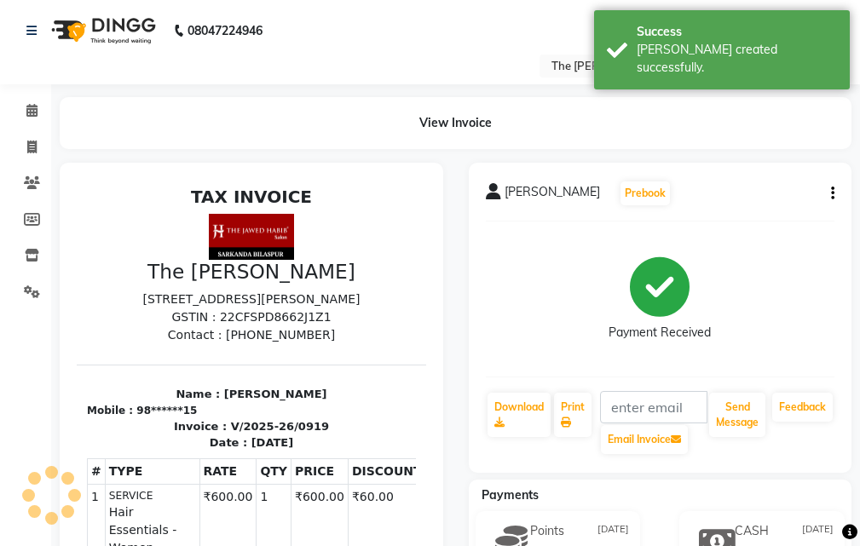
select select "service"
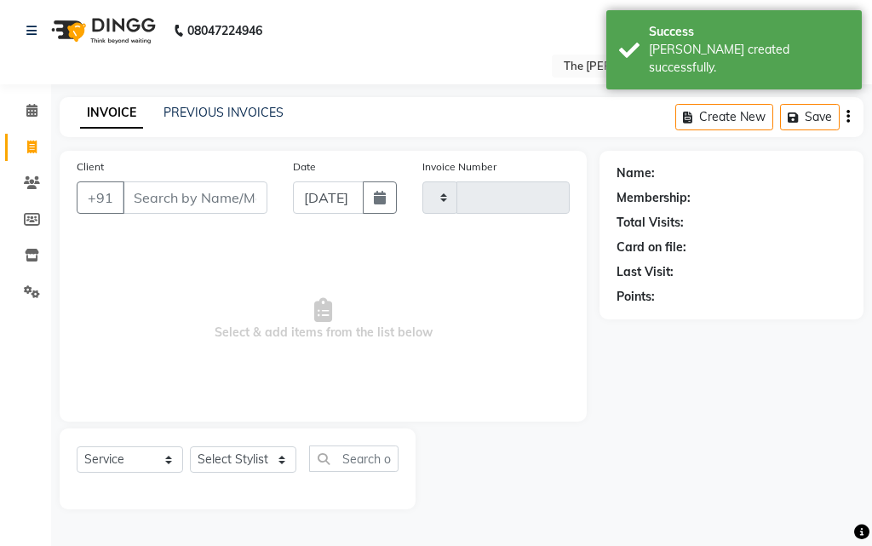
type input "0920"
select select "6473"
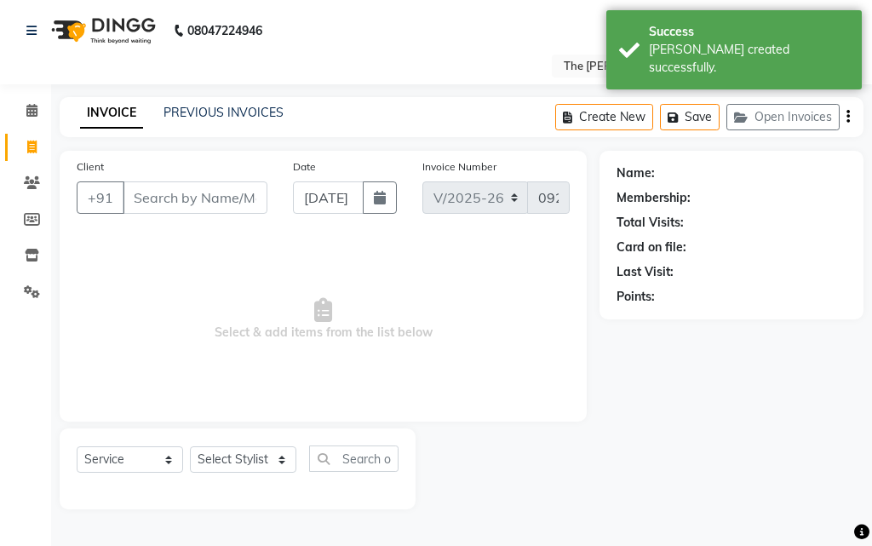
select select "63556"
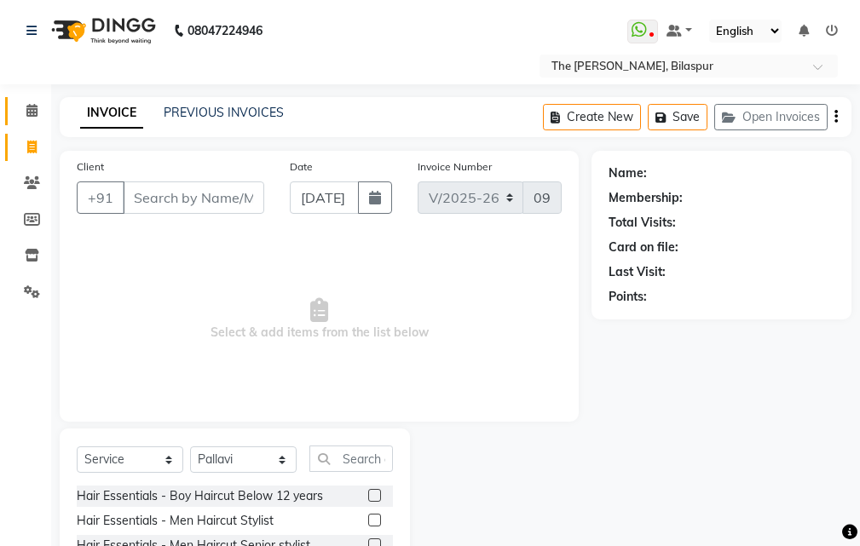
click at [31, 121] on link "Calendar" at bounding box center [25, 111] width 41 height 28
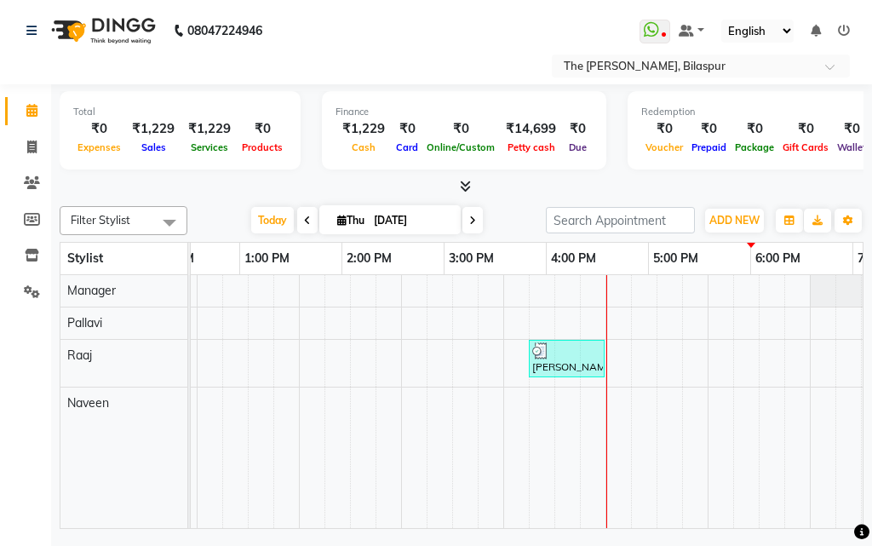
scroll to position [0, 624]
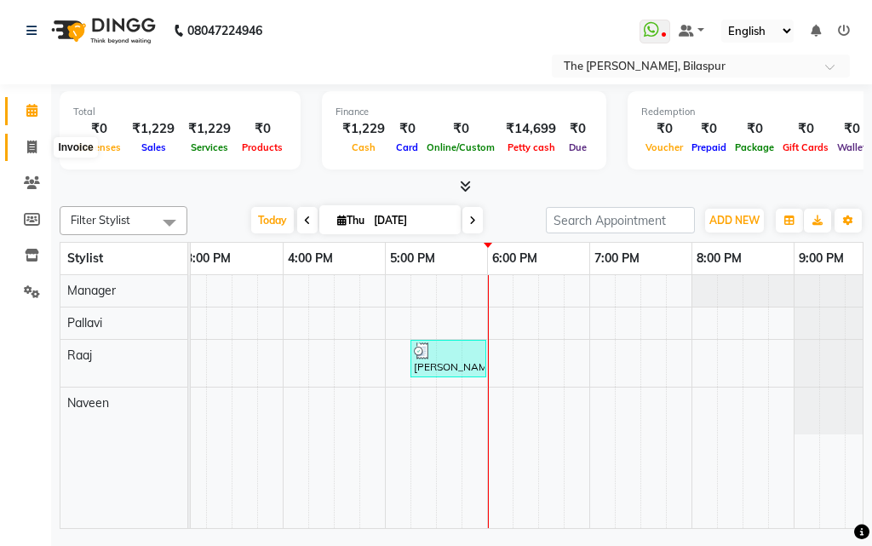
click at [26, 151] on span at bounding box center [32, 148] width 30 height 20
select select "service"
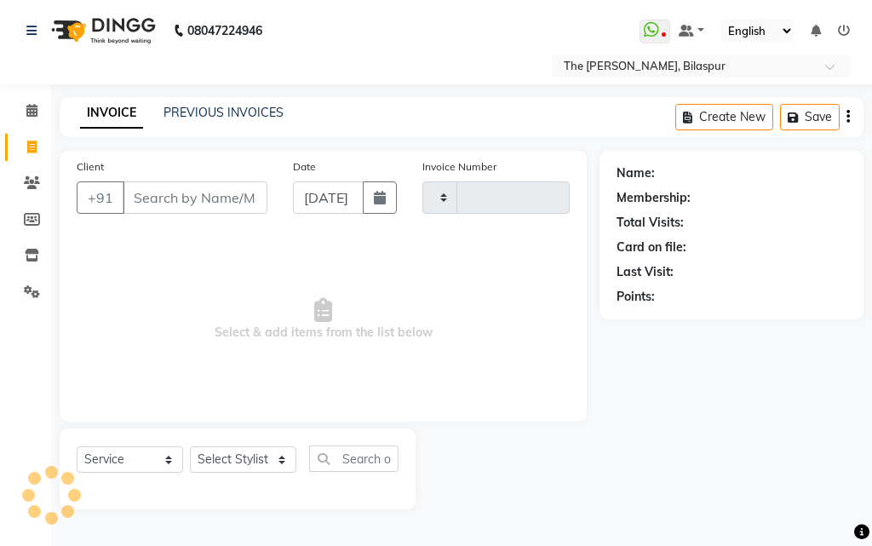
type input "0920"
select select "6473"
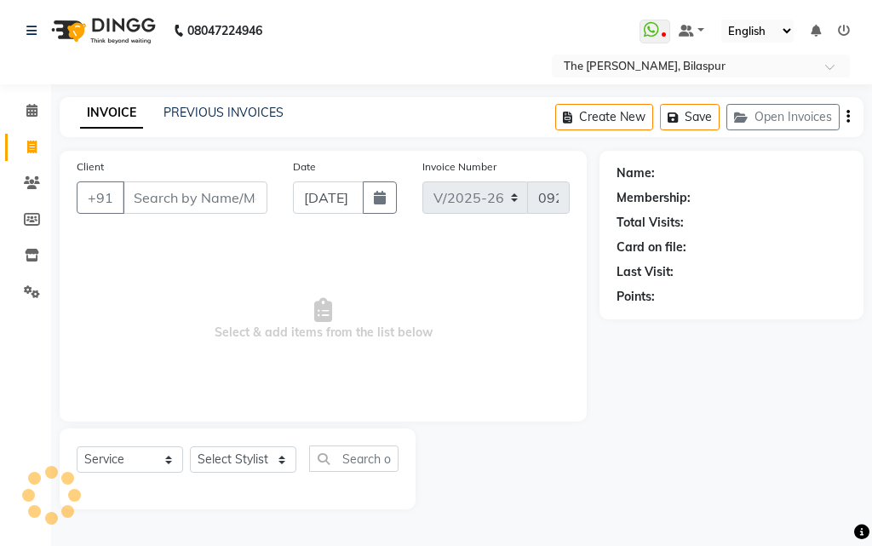
click at [236, 200] on input "Client" at bounding box center [195, 197] width 145 height 32
select select "63556"
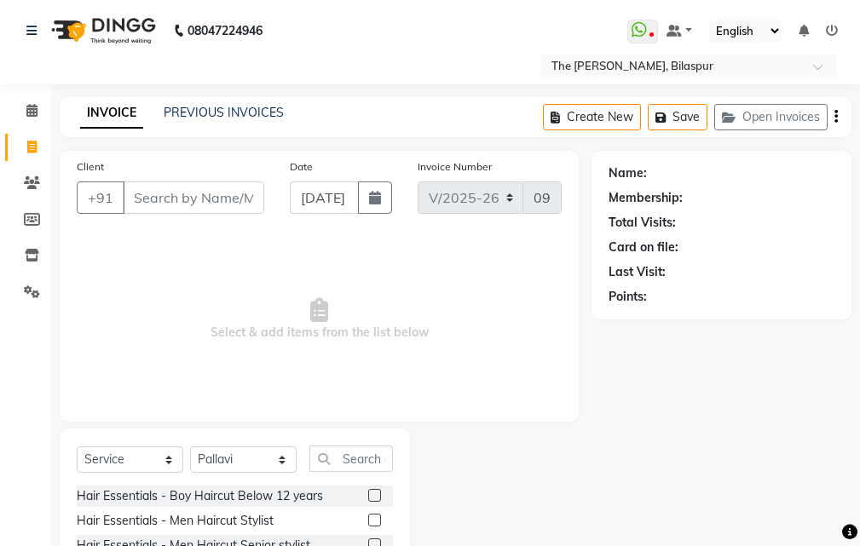
type input "8"
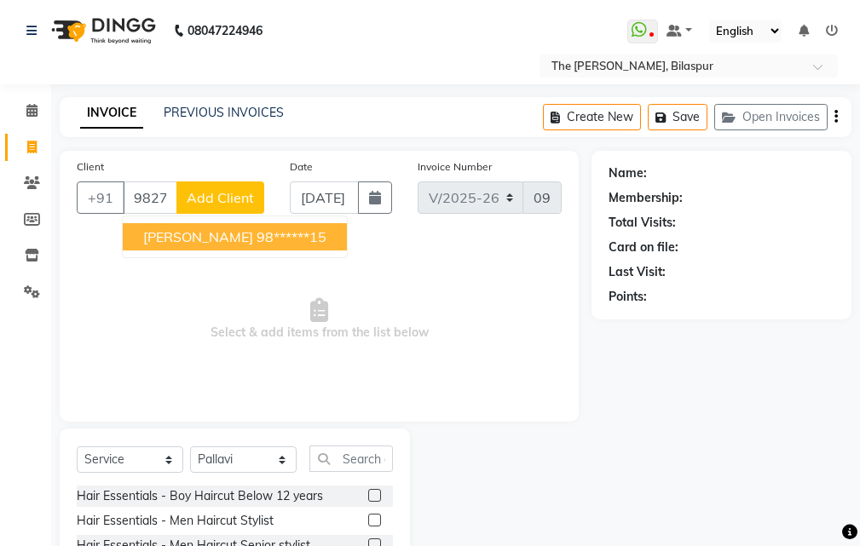
click at [210, 241] on span "[PERSON_NAME]" at bounding box center [198, 236] width 110 height 17
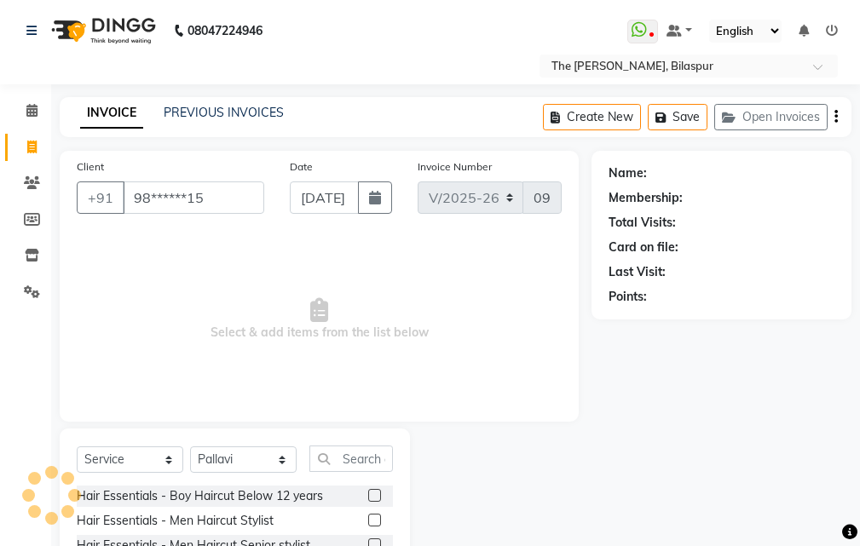
type input "98******15"
select select "1: Object"
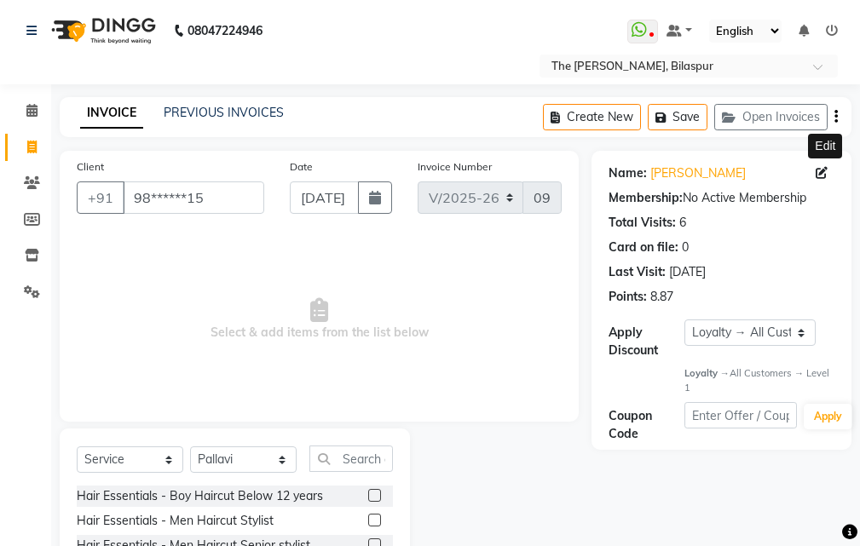
click at [821, 165] on span at bounding box center [824, 173] width 19 height 18
click at [817, 170] on icon at bounding box center [821, 173] width 12 height 12
select select "[DEMOGRAPHIC_DATA]"
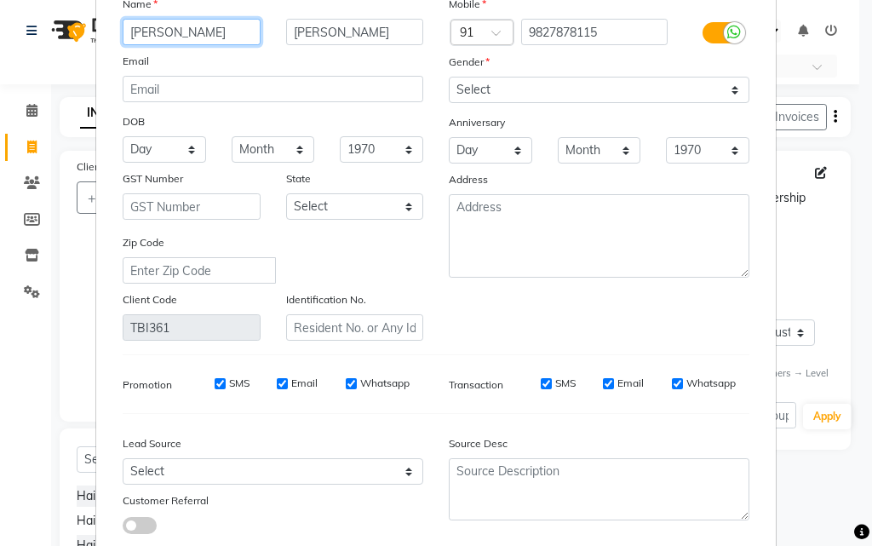
scroll to position [210, 0]
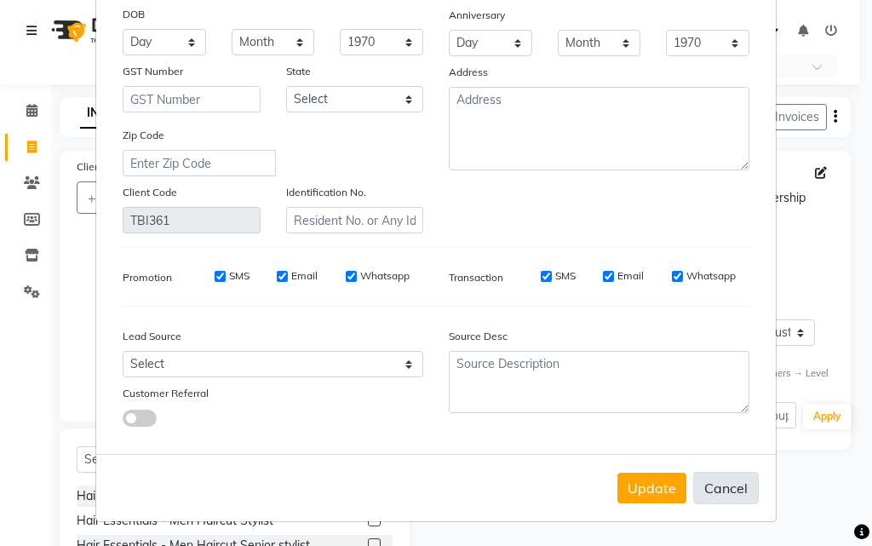
drag, startPoint x: 738, startPoint y: 489, endPoint x: 743, endPoint y: 506, distance: 17.8
click at [740, 492] on button "Cancel" at bounding box center [727, 488] width 66 height 32
select select
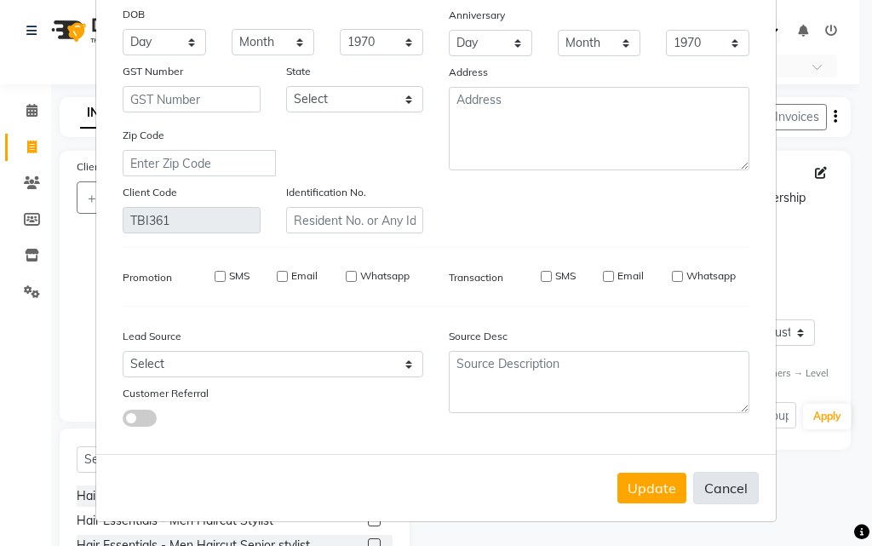
select select
checkbox input "false"
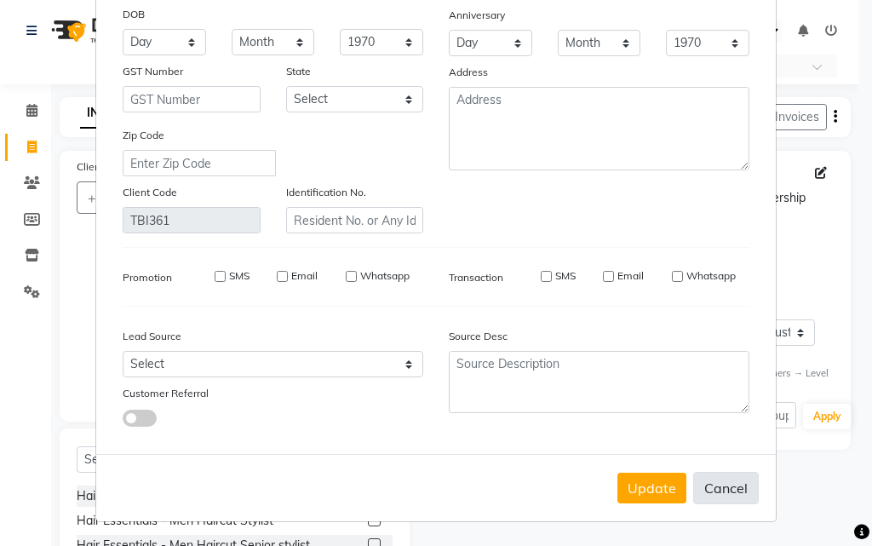
checkbox input "false"
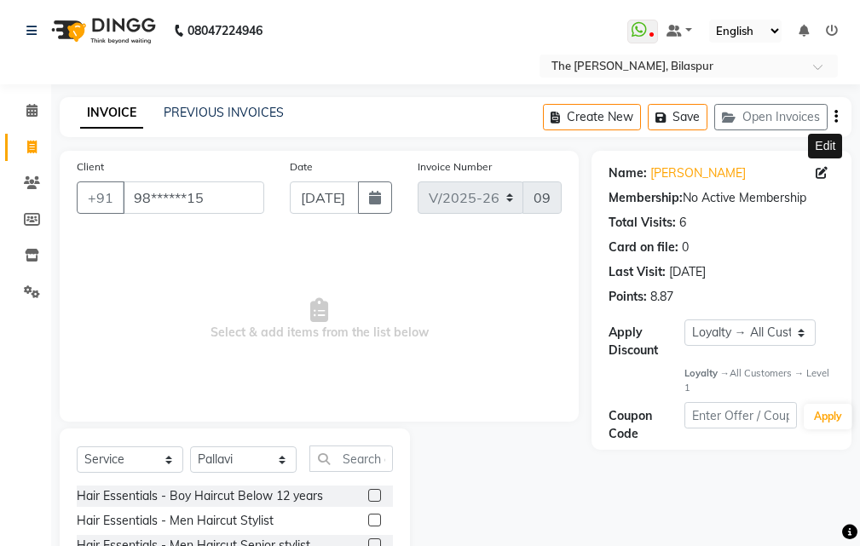
click at [819, 175] on icon at bounding box center [821, 173] width 12 height 12
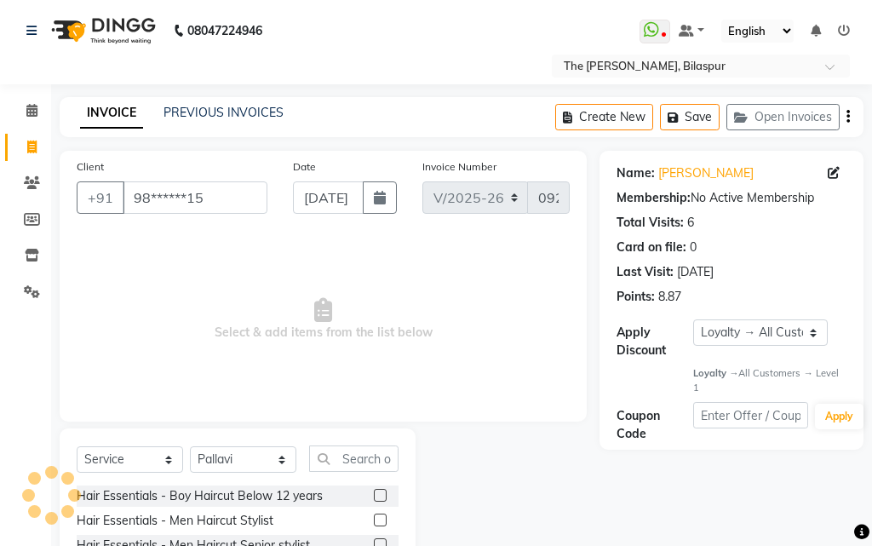
select select "[DEMOGRAPHIC_DATA]"
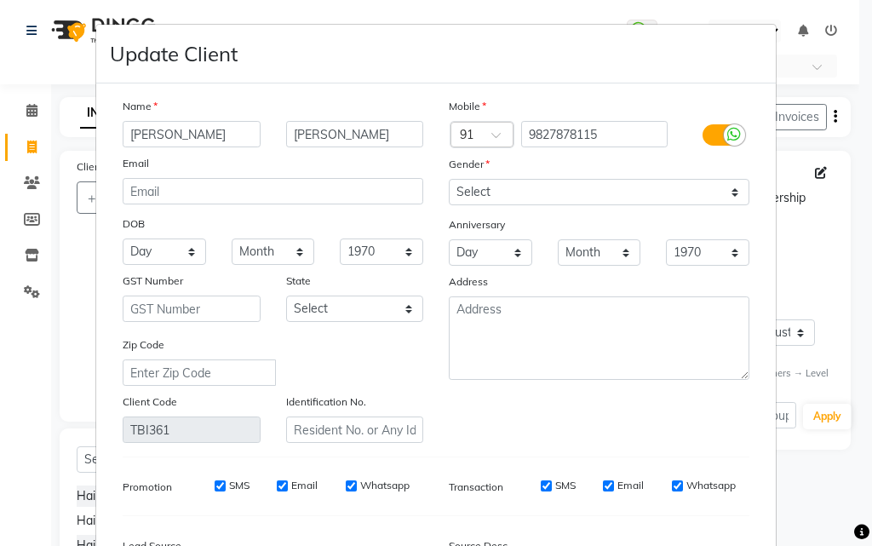
click at [206, 134] on input "[PERSON_NAME]" at bounding box center [192, 134] width 138 height 26
type input "S"
type input "s"
type input "[PERSON_NAME]"
click at [343, 135] on input "[PERSON_NAME]" at bounding box center [355, 134] width 138 height 26
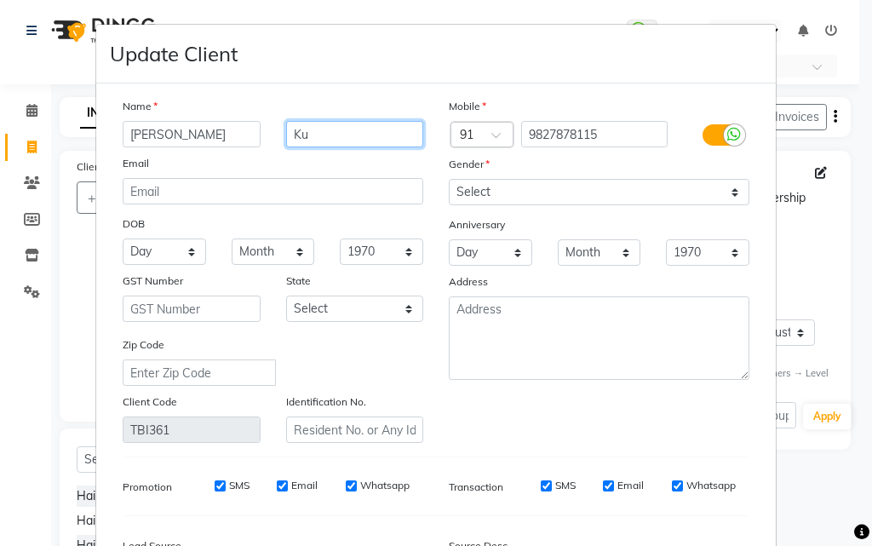
type input "K"
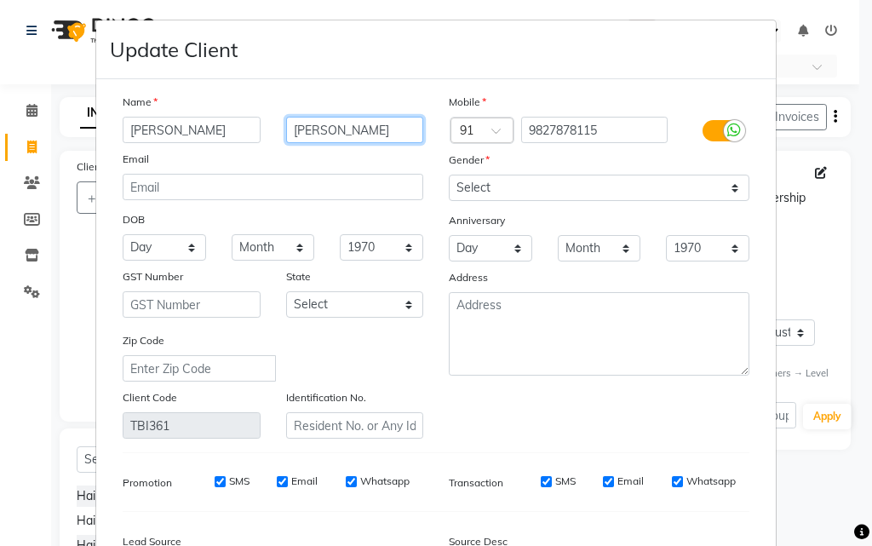
scroll to position [0, 0]
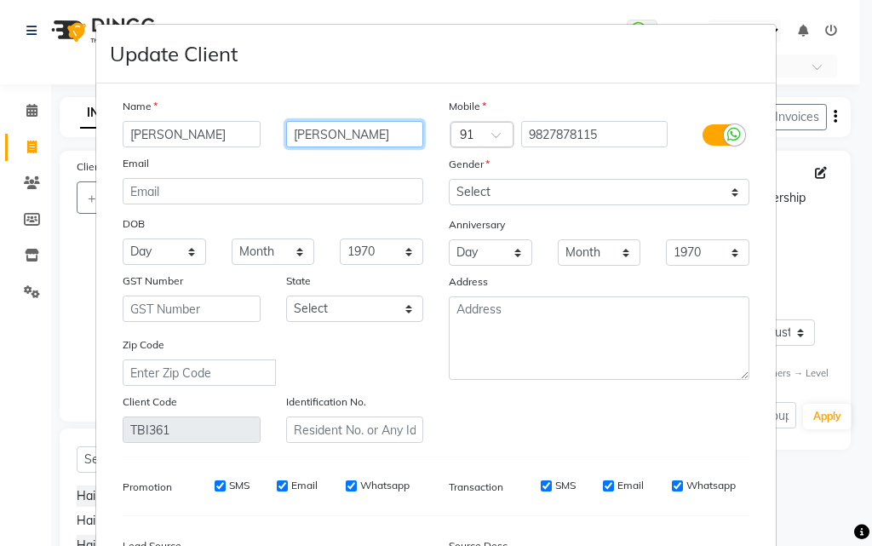
type input "[PERSON_NAME]"
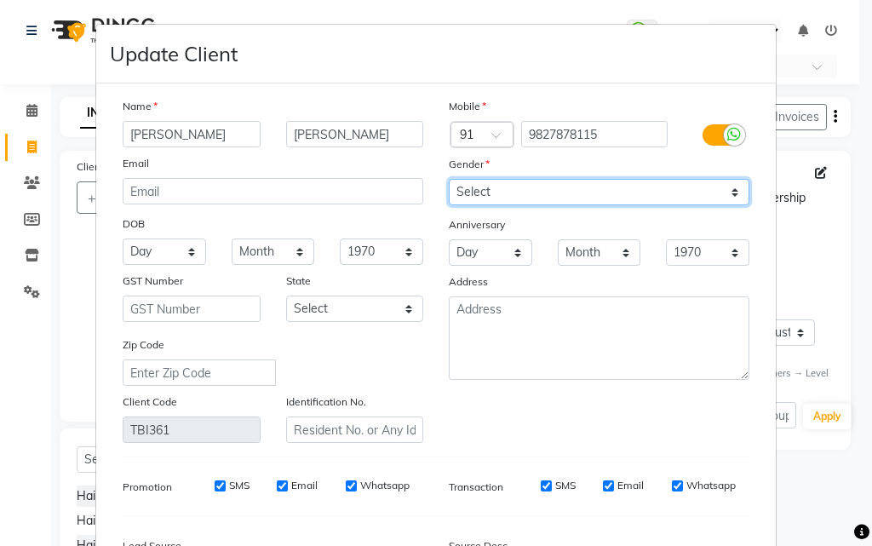
click at [527, 196] on select "Select [DEMOGRAPHIC_DATA] [DEMOGRAPHIC_DATA] Other Prefer Not To Say" at bounding box center [599, 192] width 301 height 26
select select "[DEMOGRAPHIC_DATA]"
click at [449, 179] on select "Select [DEMOGRAPHIC_DATA] [DEMOGRAPHIC_DATA] Other Prefer Not To Say" at bounding box center [599, 192] width 301 height 26
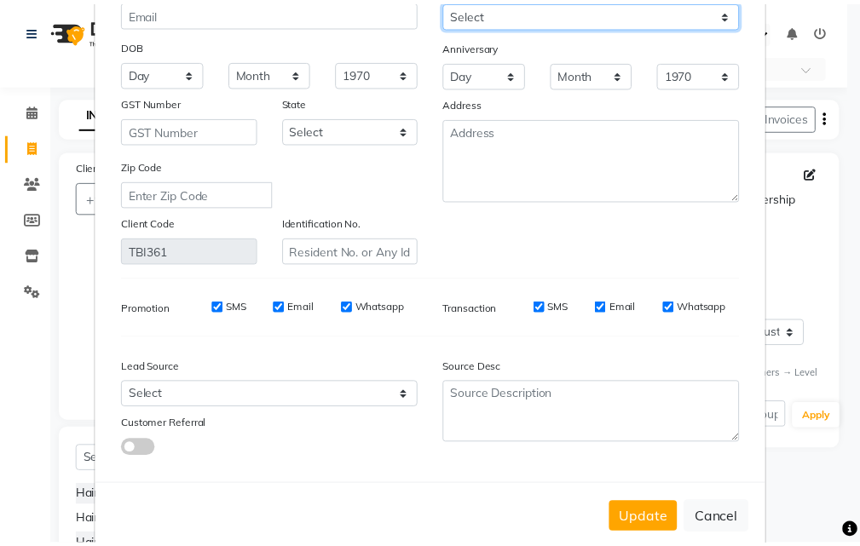
scroll to position [210, 0]
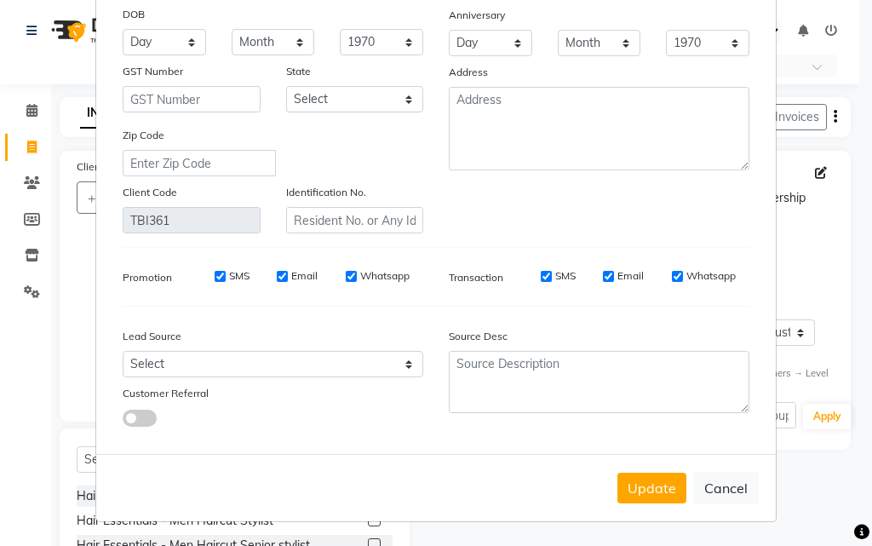
click at [640, 485] on button "Update" at bounding box center [652, 488] width 69 height 31
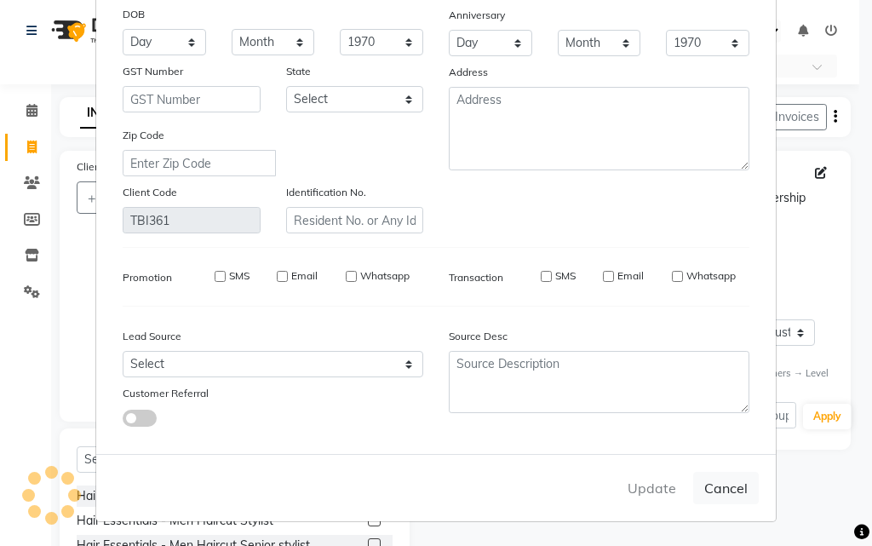
select select
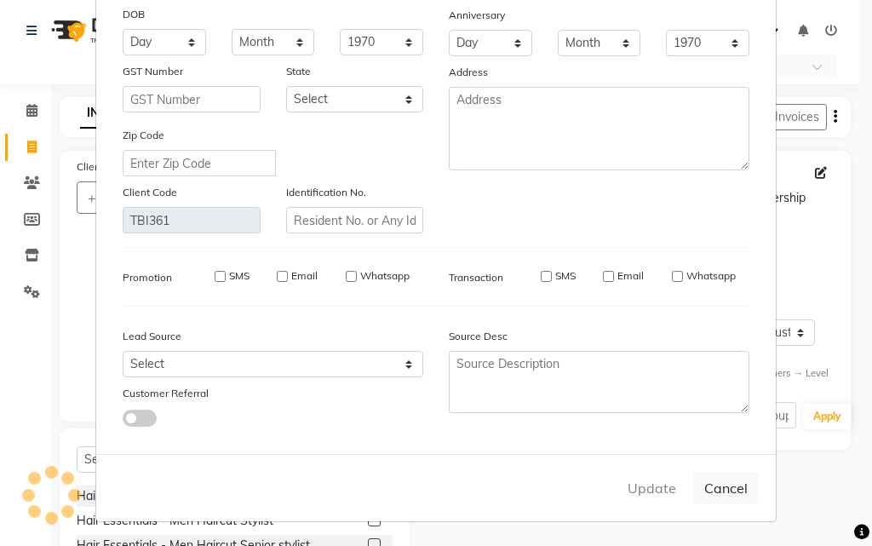
select select
checkbox input "false"
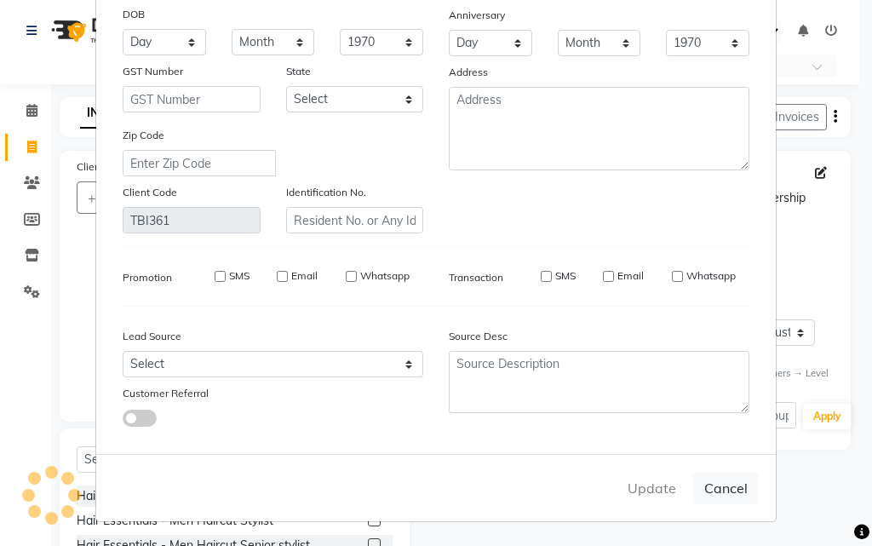
checkbox input "false"
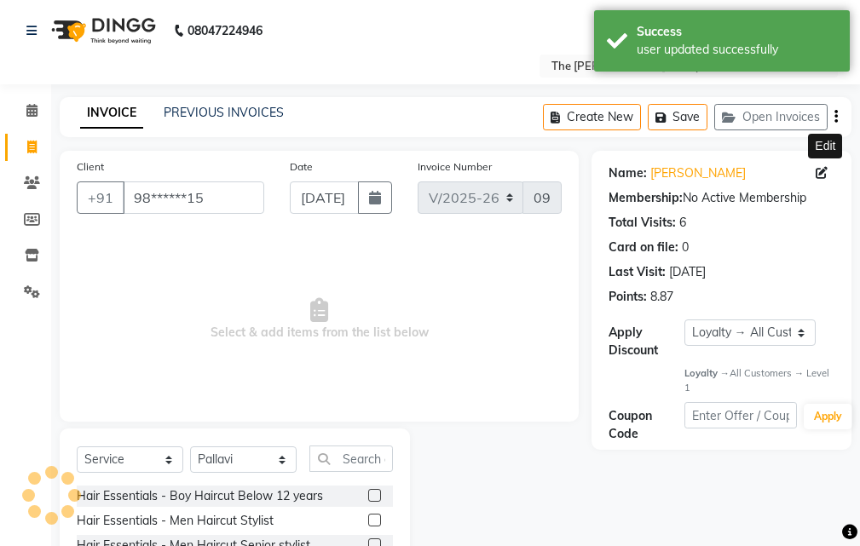
select select "1: Object"
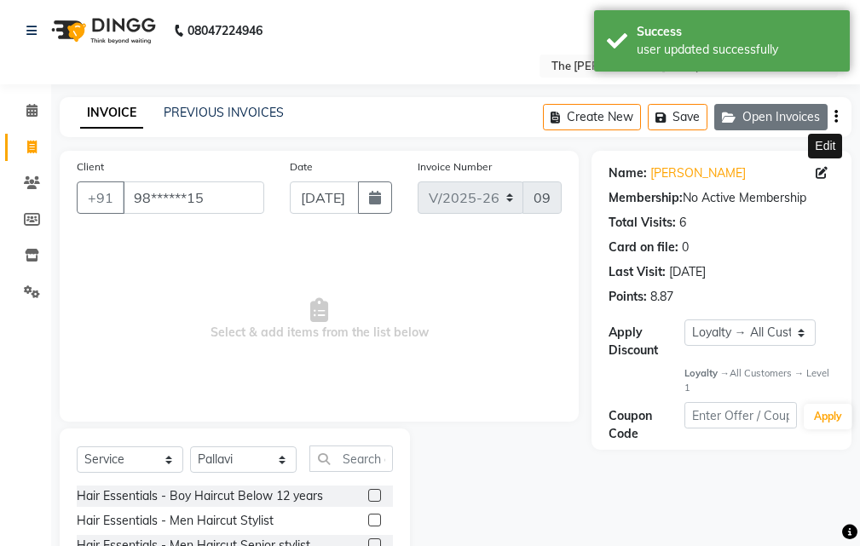
click at [766, 112] on button "Open Invoices" at bounding box center [770, 117] width 113 height 26
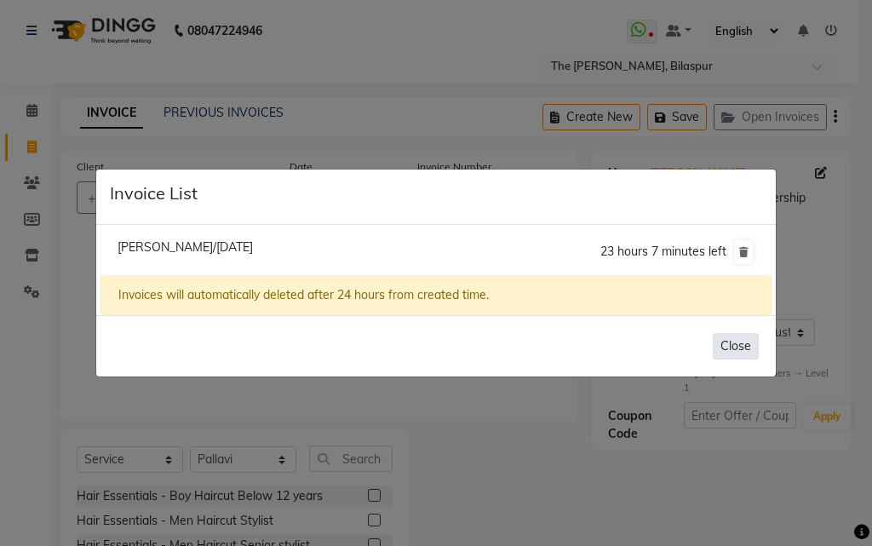
click at [743, 341] on button "Close" at bounding box center [736, 346] width 46 height 26
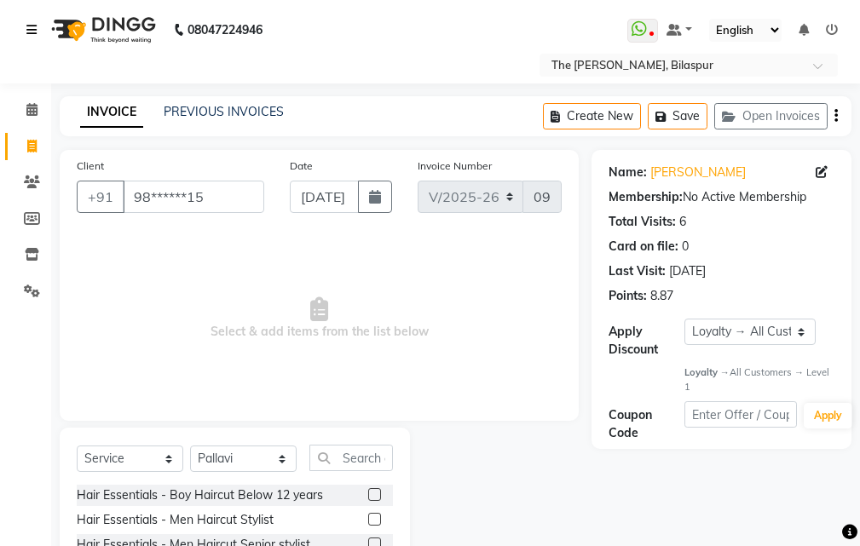
scroll to position [0, 0]
click at [38, 119] on span at bounding box center [32, 111] width 30 height 20
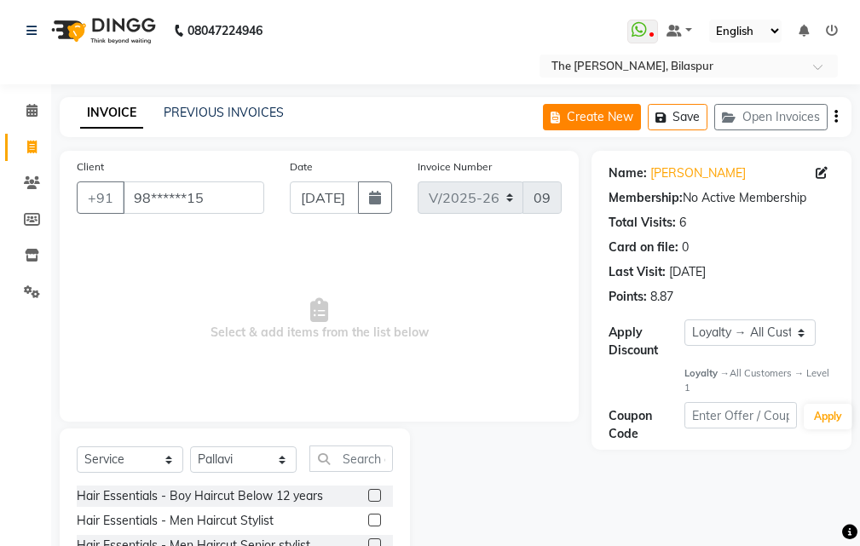
click at [586, 124] on button "Create New" at bounding box center [592, 117] width 98 height 26
select select "6473"
select select "service"
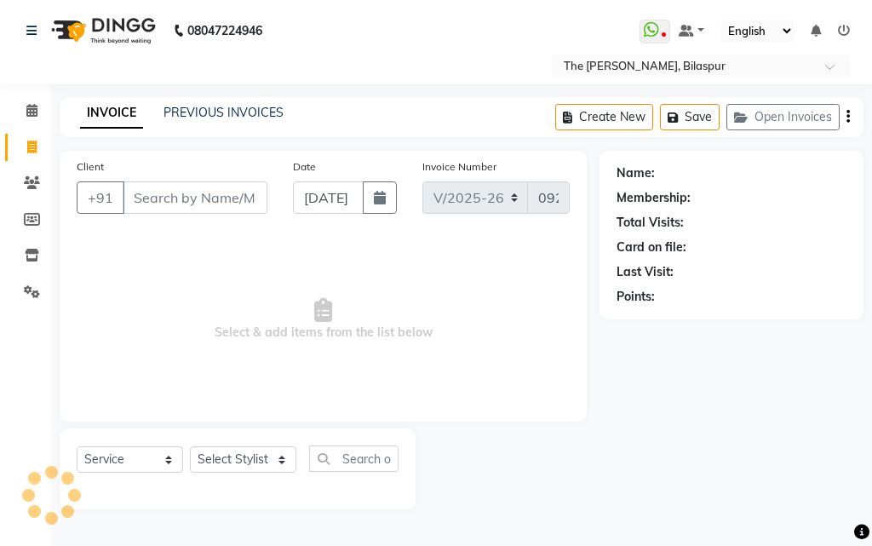
click at [205, 199] on input "Client" at bounding box center [195, 197] width 145 height 32
select select "63556"
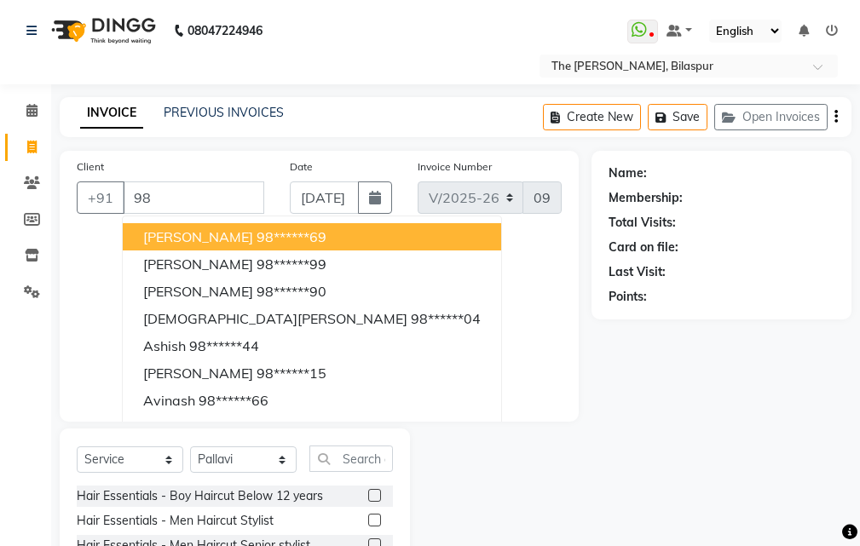
type input "9"
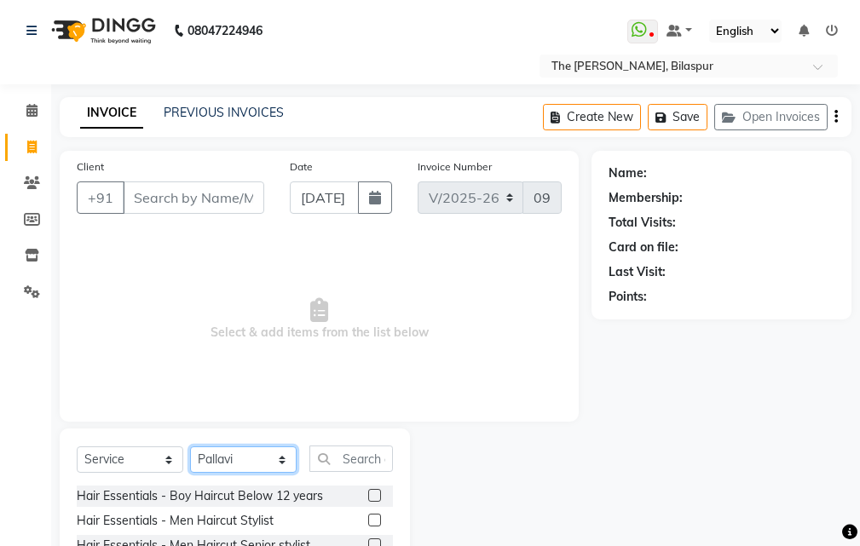
click at [262, 458] on select "Select Stylist Manager [PERSON_NAME][GEOGRAPHIC_DATA] [GEOGRAPHIC_DATA][PERSON_…" at bounding box center [243, 459] width 107 height 26
select select "88211"
click at [190, 446] on select "Select Stylist Manager [PERSON_NAME][GEOGRAPHIC_DATA] [GEOGRAPHIC_DATA][PERSON_…" at bounding box center [243, 459] width 107 height 26
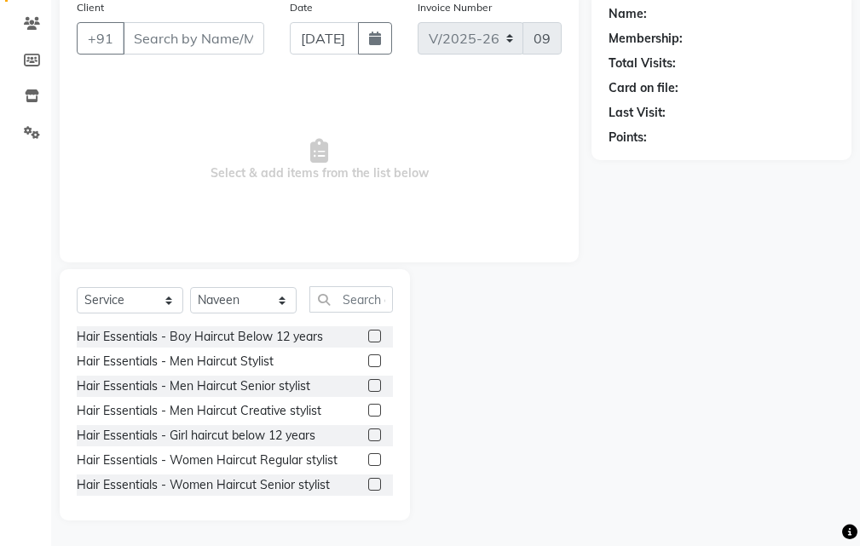
click at [368, 389] on label at bounding box center [374, 385] width 13 height 13
click at [368, 389] on input "checkbox" at bounding box center [373, 386] width 11 height 11
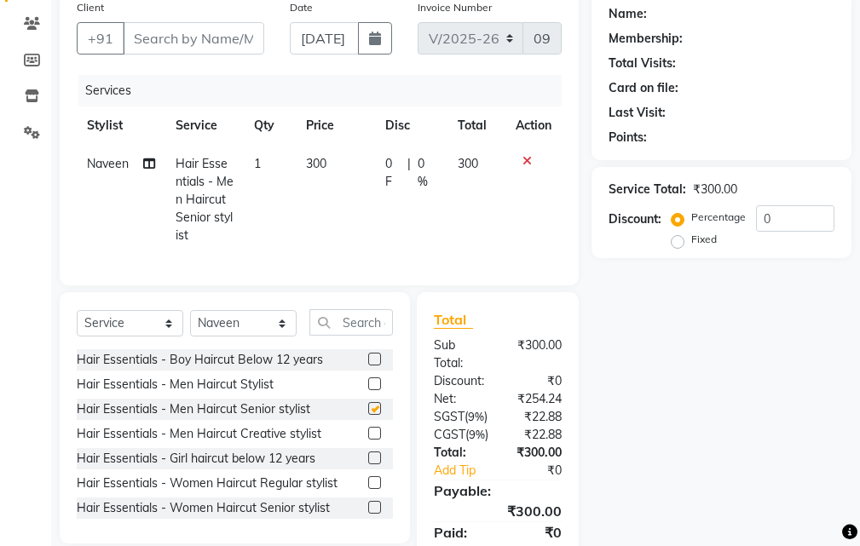
checkbox input "false"
click at [363, 331] on input "text" at bounding box center [351, 322] width 84 height 26
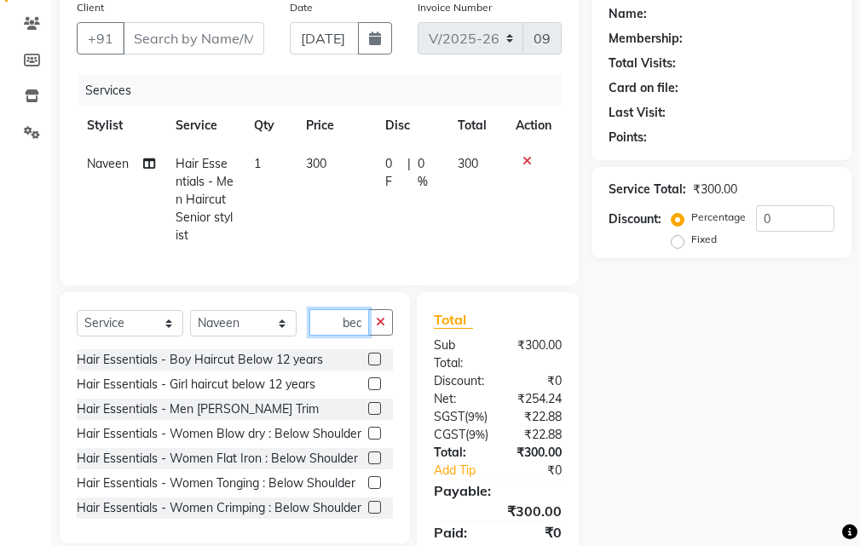
scroll to position [0, 1]
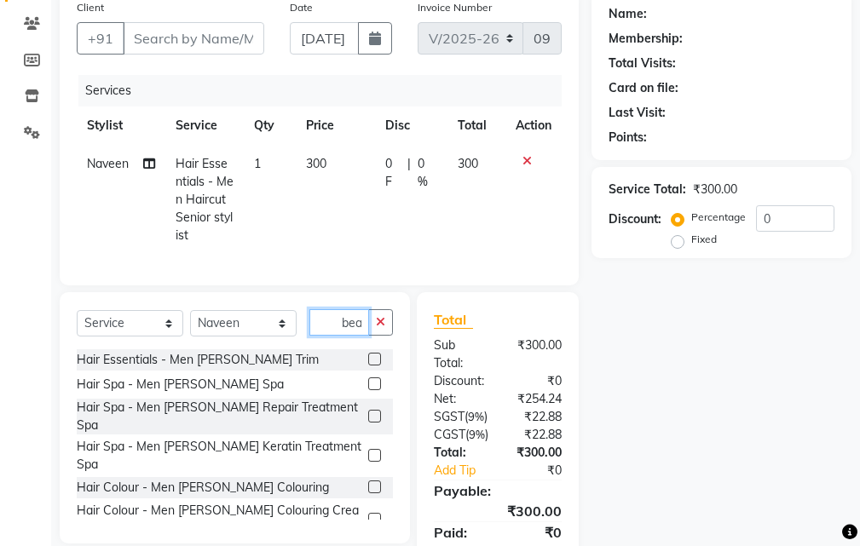
type input "bea"
click at [224, 40] on input "Client" at bounding box center [193, 38] width 141 height 32
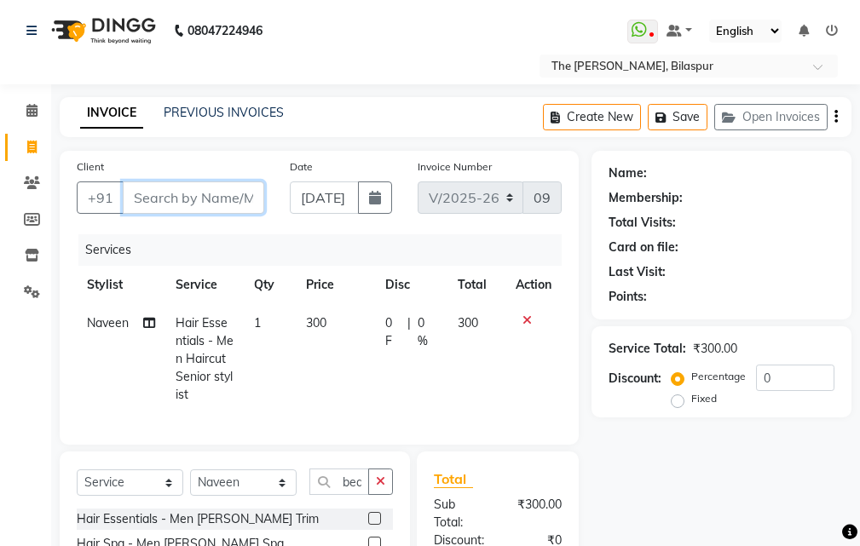
click at [208, 197] on input "Client" at bounding box center [193, 197] width 141 height 32
click at [191, 196] on input "Client" at bounding box center [193, 197] width 141 height 32
drag, startPoint x: 171, startPoint y: 175, endPoint x: 176, endPoint y: 200, distance: 26.1
click at [173, 179] on div "Client +91" at bounding box center [170, 193] width 213 height 70
click at [178, 198] on input "Client" at bounding box center [193, 197] width 141 height 32
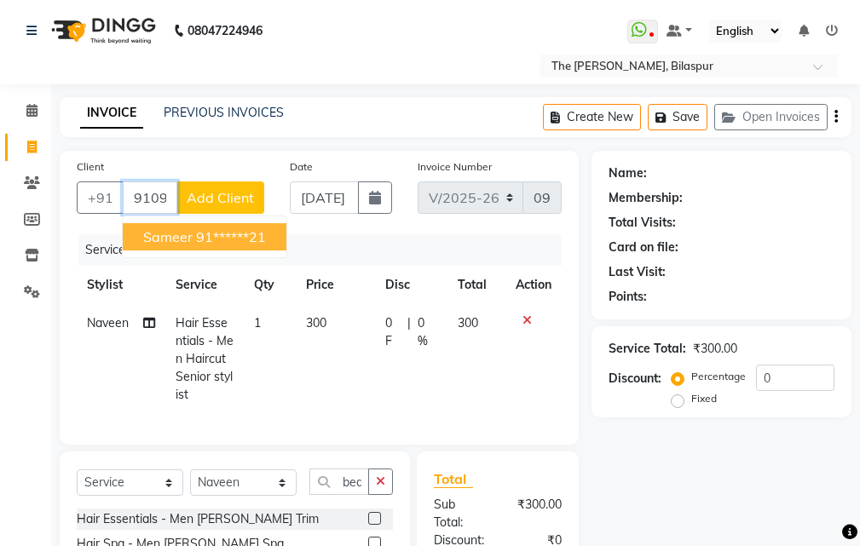
click at [216, 237] on ngb-highlight "91******21" at bounding box center [231, 236] width 70 height 17
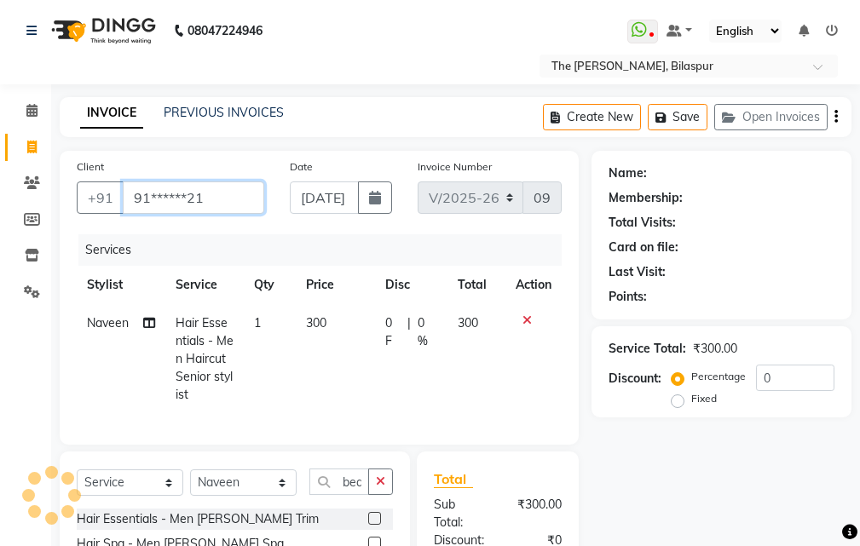
type input "91******21"
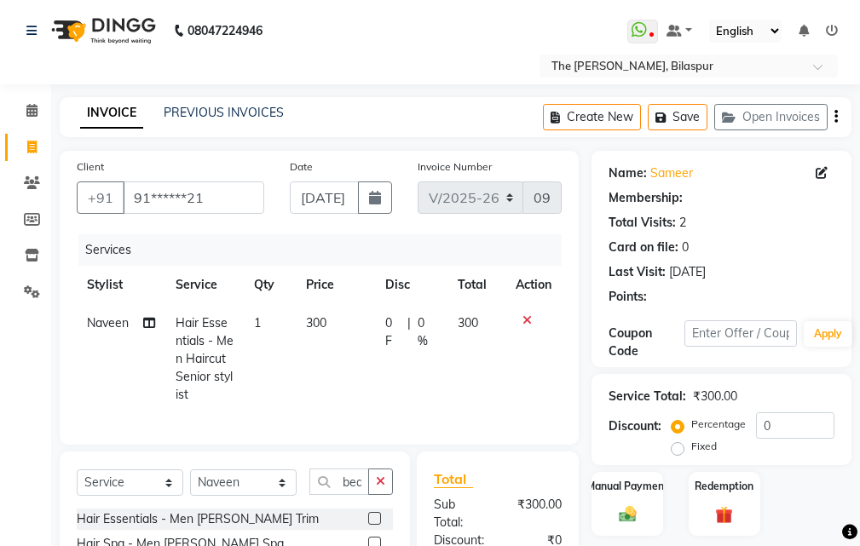
select select "1: Object"
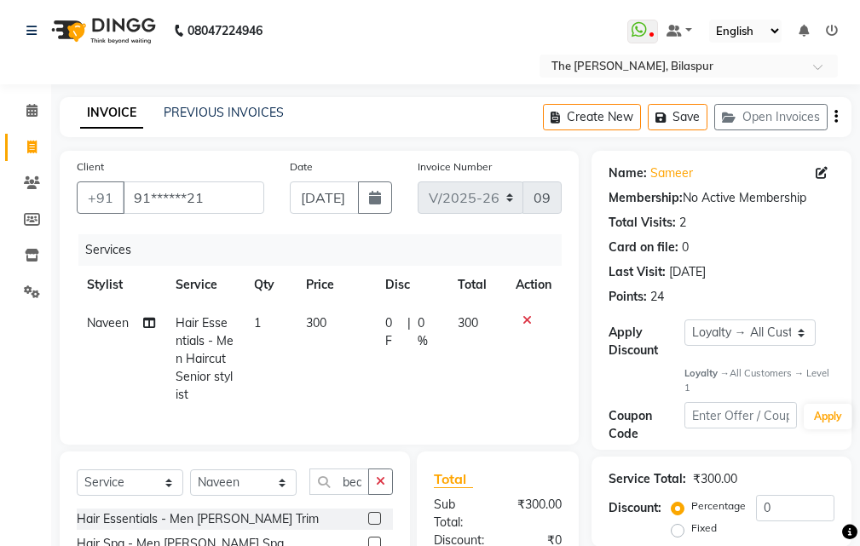
click at [844, 271] on div "Name: Sameer Membership: No Active Membership Total Visits: 2 Card on file: 0 L…" at bounding box center [721, 300] width 260 height 299
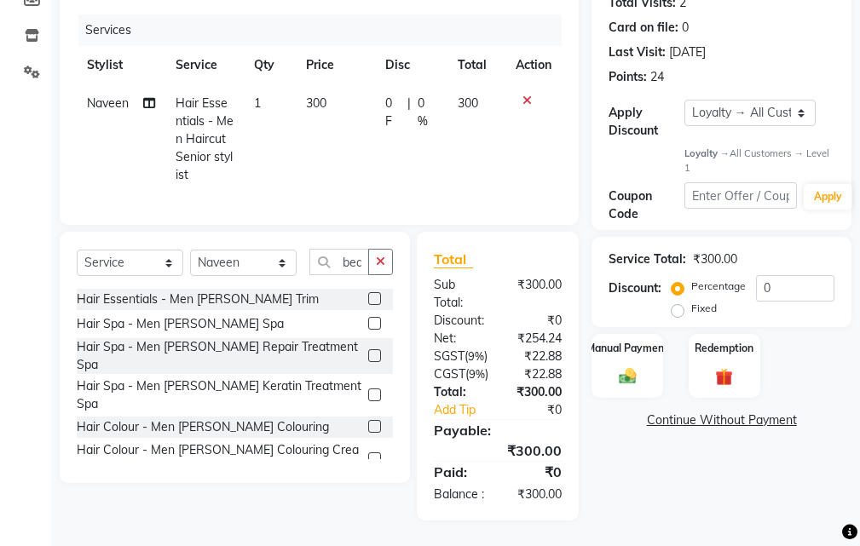
click at [368, 292] on label at bounding box center [374, 298] width 13 height 13
click at [368, 294] on input "checkbox" at bounding box center [373, 299] width 11 height 11
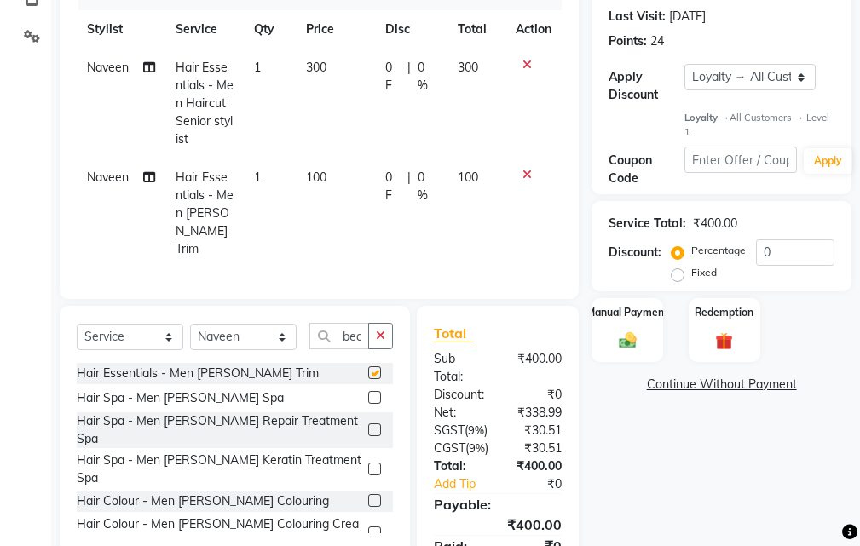
checkbox input "false"
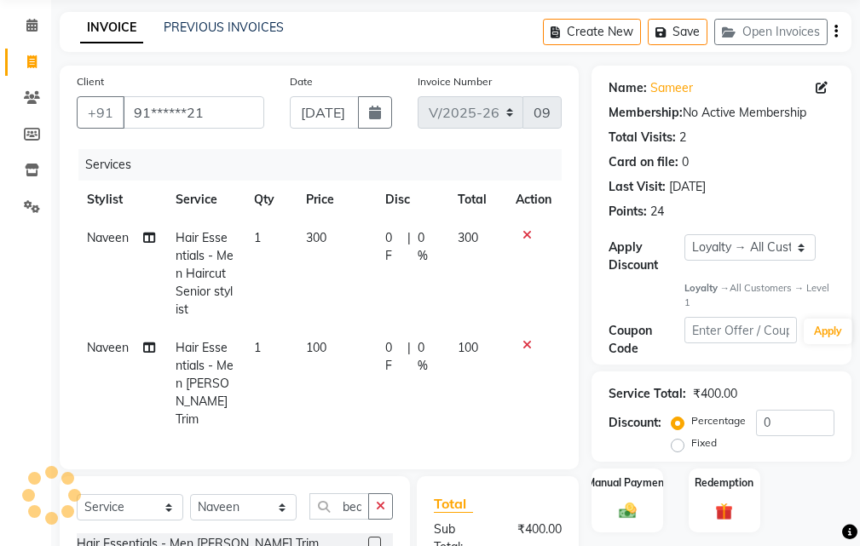
scroll to position [378, 0]
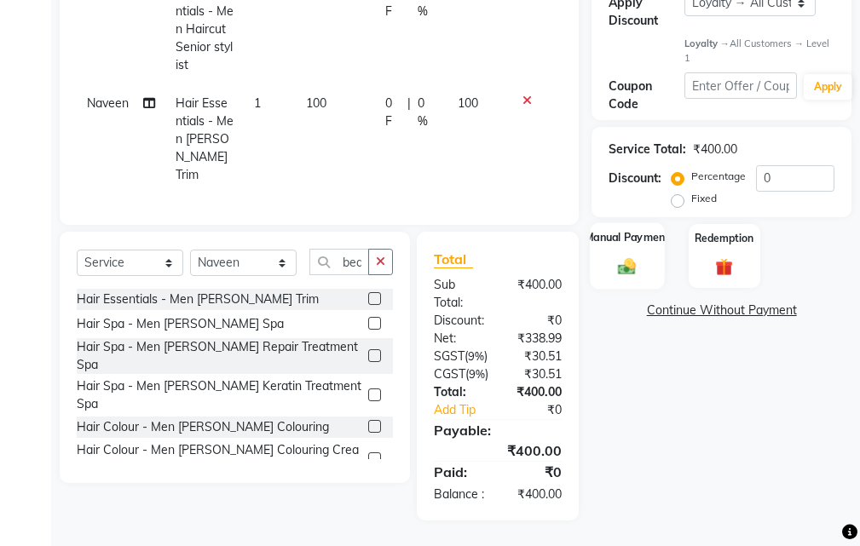
click at [624, 256] on img at bounding box center [627, 266] width 29 height 20
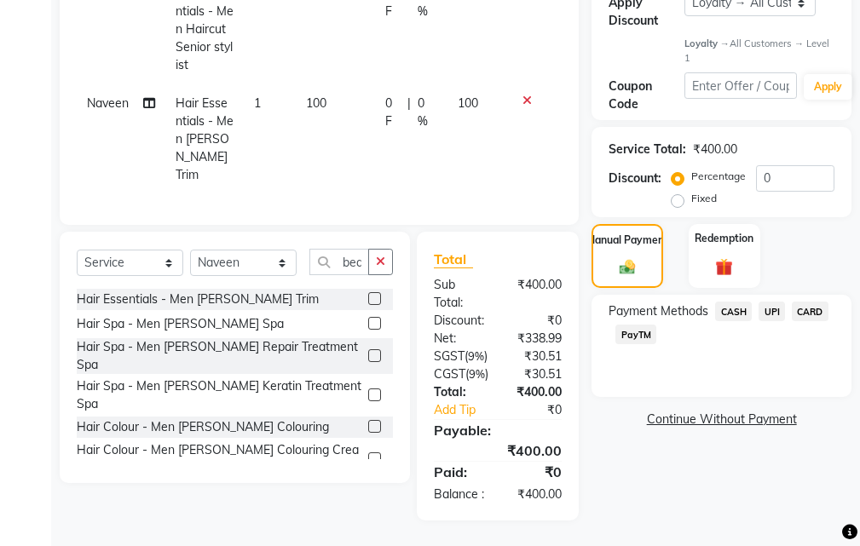
click at [786, 302] on div "CARD" at bounding box center [806, 313] width 43 height 23
click at [778, 302] on span "UPI" at bounding box center [771, 312] width 26 height 20
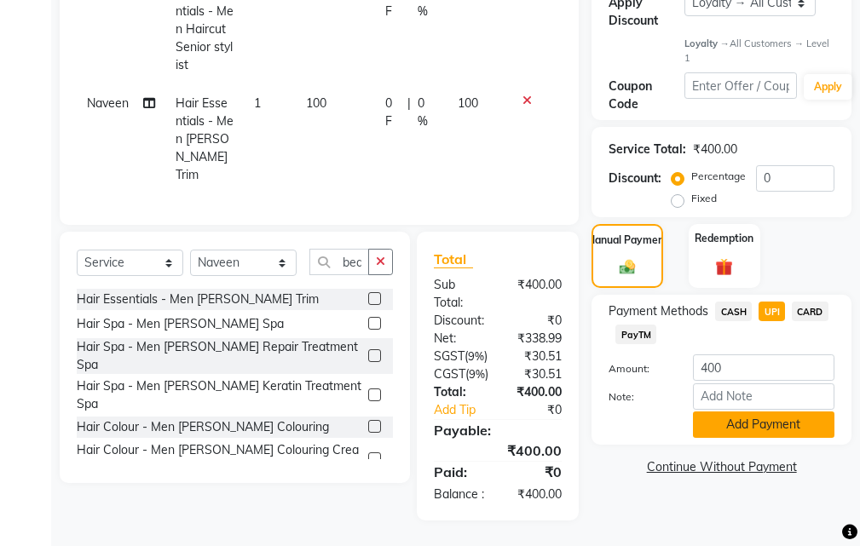
click at [746, 412] on button "Add Payment" at bounding box center [763, 425] width 141 height 26
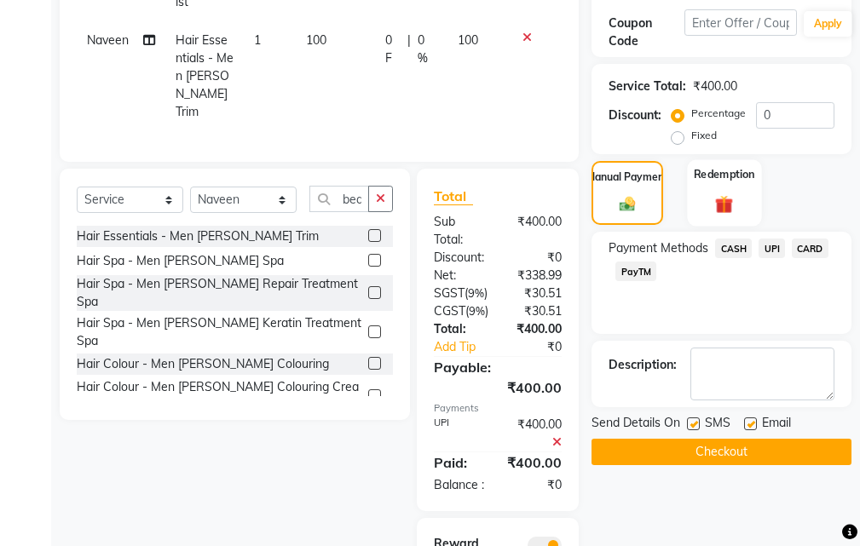
scroll to position [341, 0]
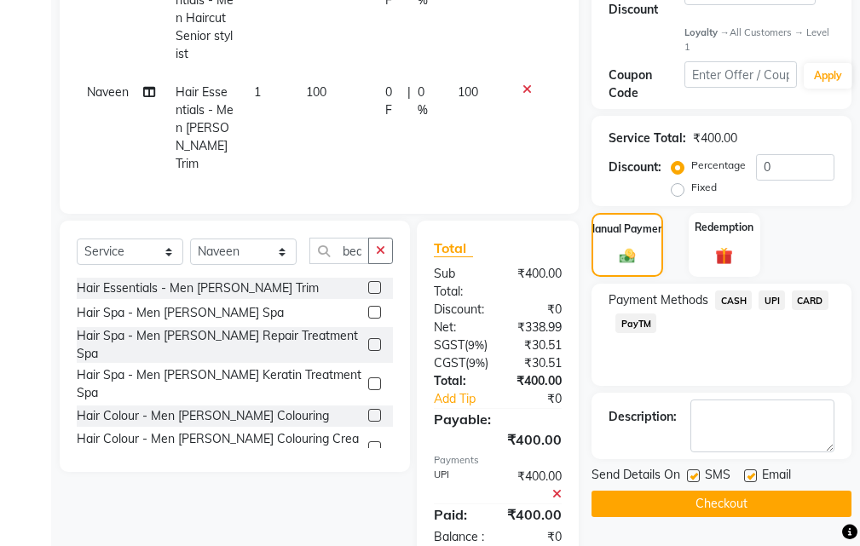
click at [733, 299] on span "CASH" at bounding box center [733, 301] width 37 height 20
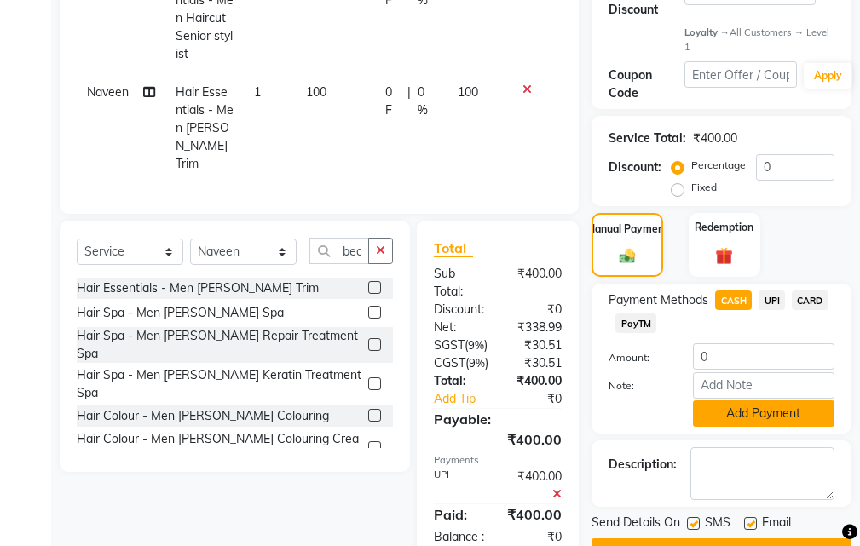
click at [744, 418] on button "Add Payment" at bounding box center [763, 413] width 141 height 26
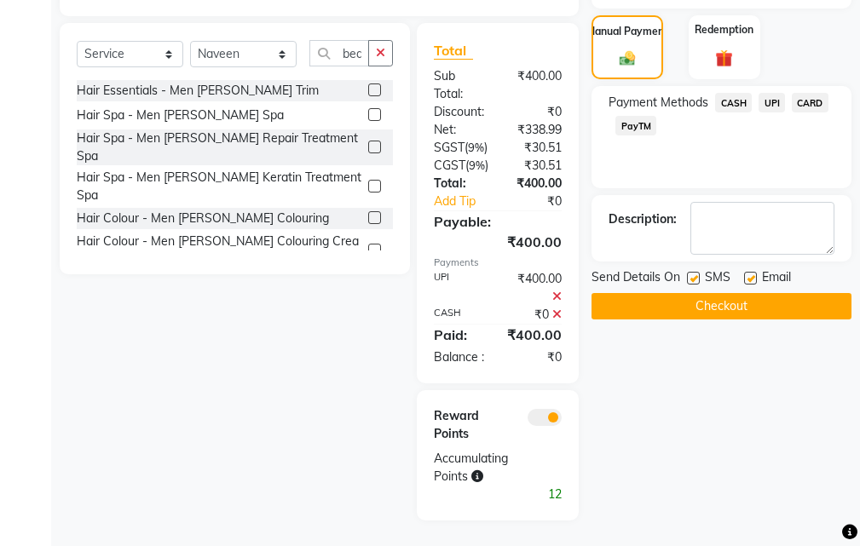
scroll to position [587, 0]
click at [553, 291] on icon at bounding box center [556, 297] width 9 height 12
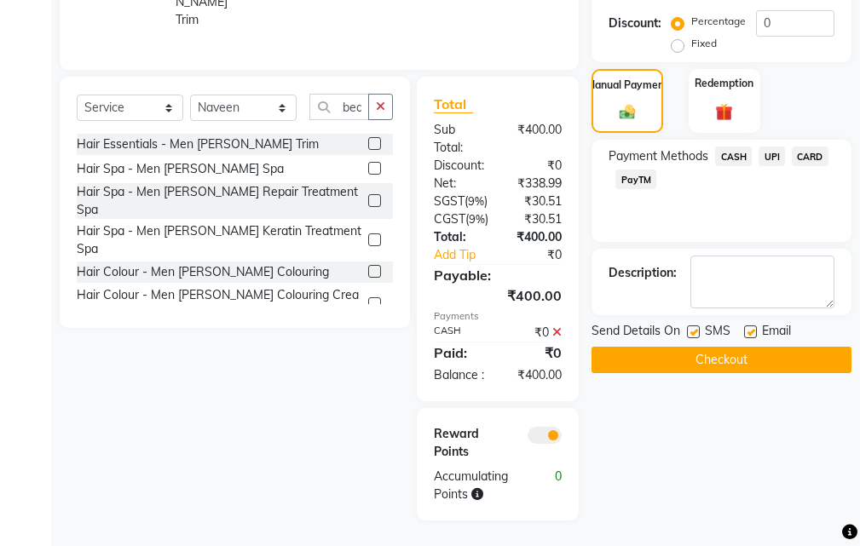
click at [555, 326] on icon at bounding box center [556, 332] width 9 height 12
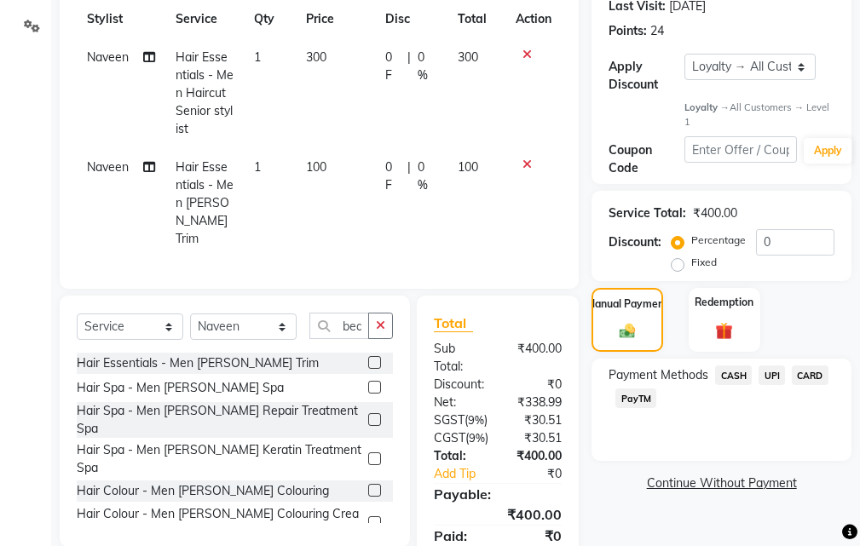
scroll to position [378, 0]
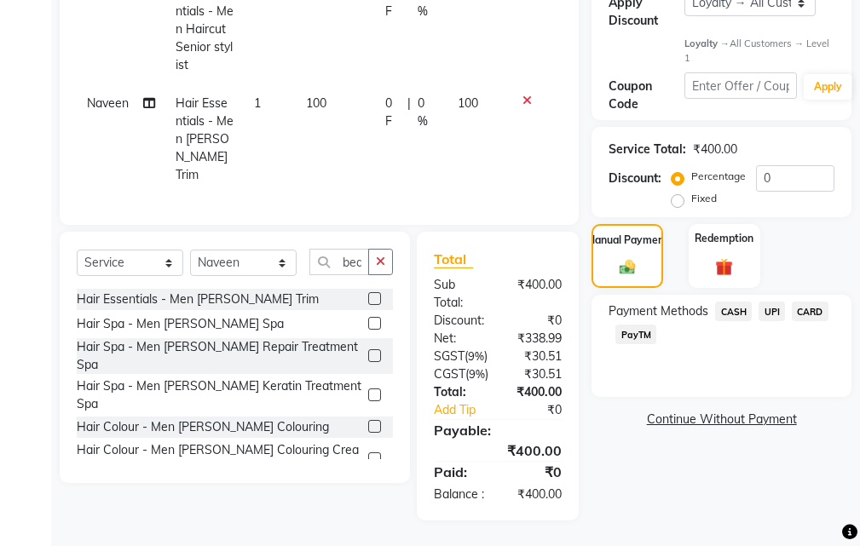
click at [740, 302] on span "CASH" at bounding box center [733, 312] width 37 height 20
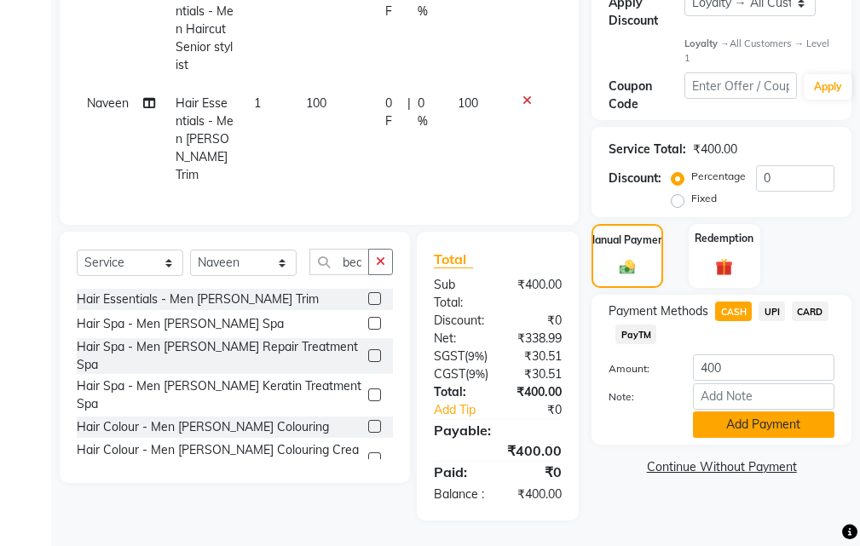
click at [741, 412] on button "Add Payment" at bounding box center [763, 425] width 141 height 26
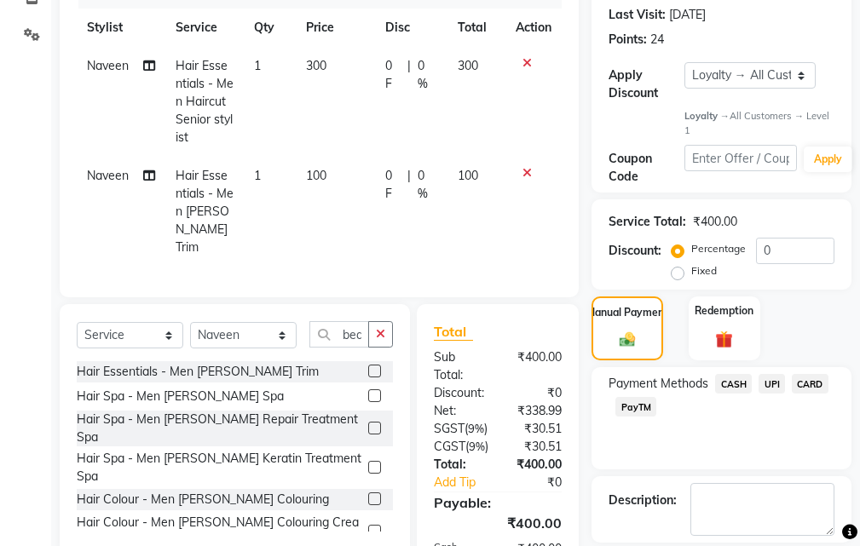
scroll to position [263, 0]
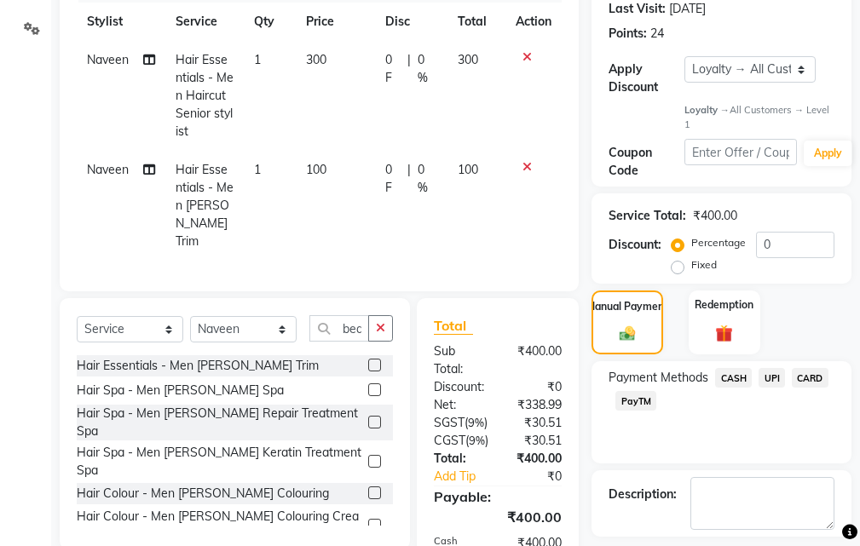
click at [741, 367] on div "Payment Methods CASH UPI CARD PayTM" at bounding box center [721, 412] width 260 height 102
click at [734, 377] on span "CASH" at bounding box center [733, 378] width 37 height 20
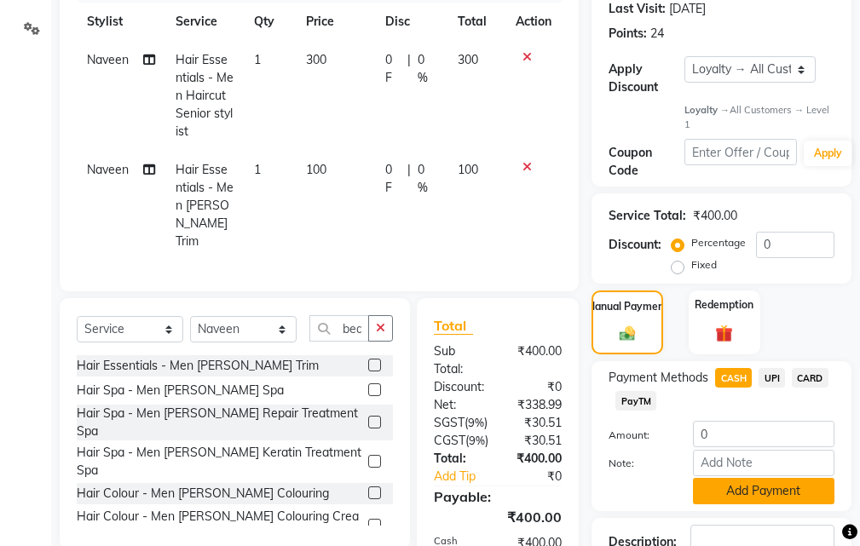
click at [753, 488] on button "Add Payment" at bounding box center [763, 491] width 141 height 26
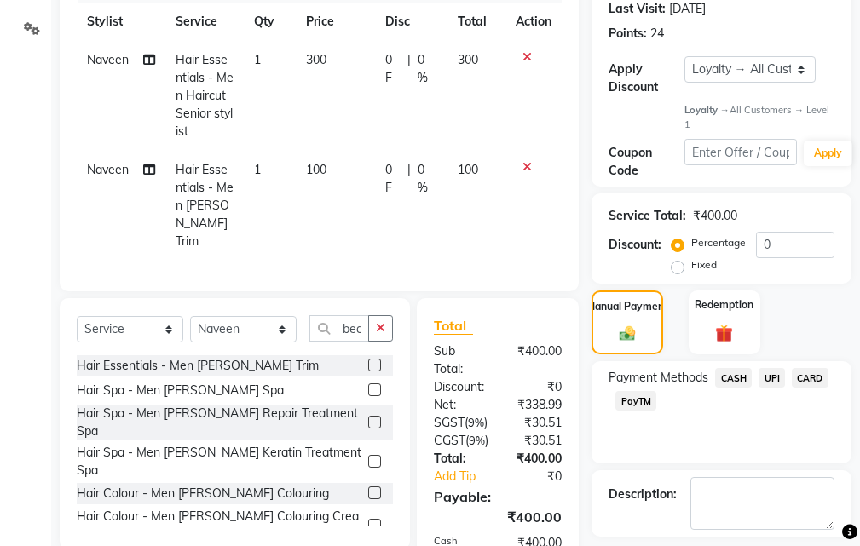
click at [731, 380] on span "CASH" at bounding box center [733, 378] width 37 height 20
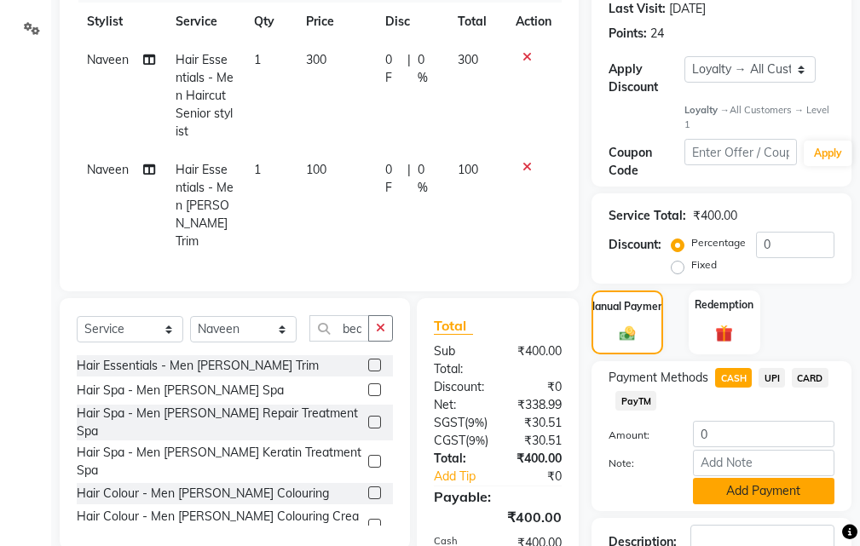
click at [749, 487] on button "Add Payment" at bounding box center [763, 491] width 141 height 26
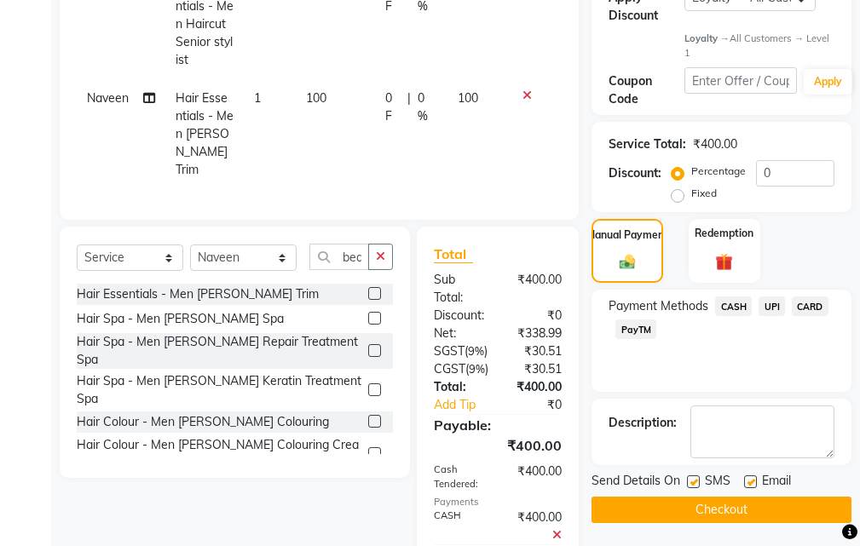
scroll to position [604, 0]
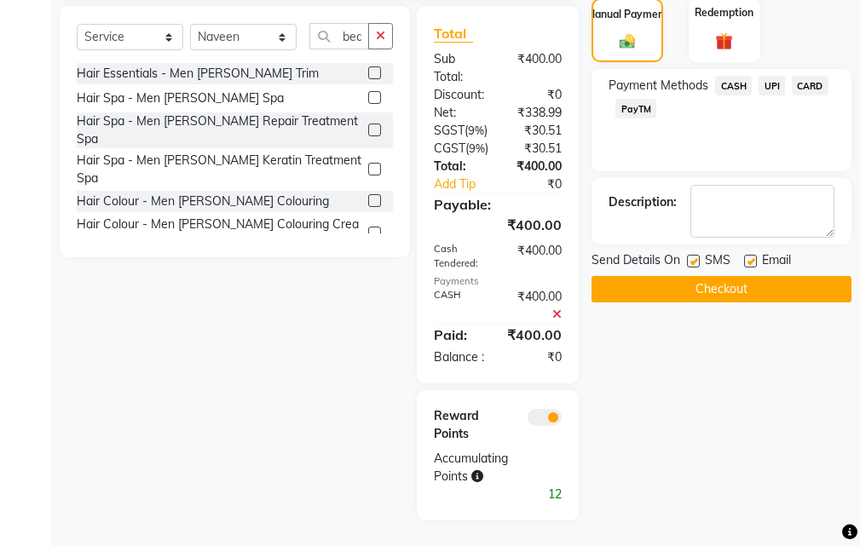
click at [665, 276] on button "Checkout" at bounding box center [721, 289] width 260 height 26
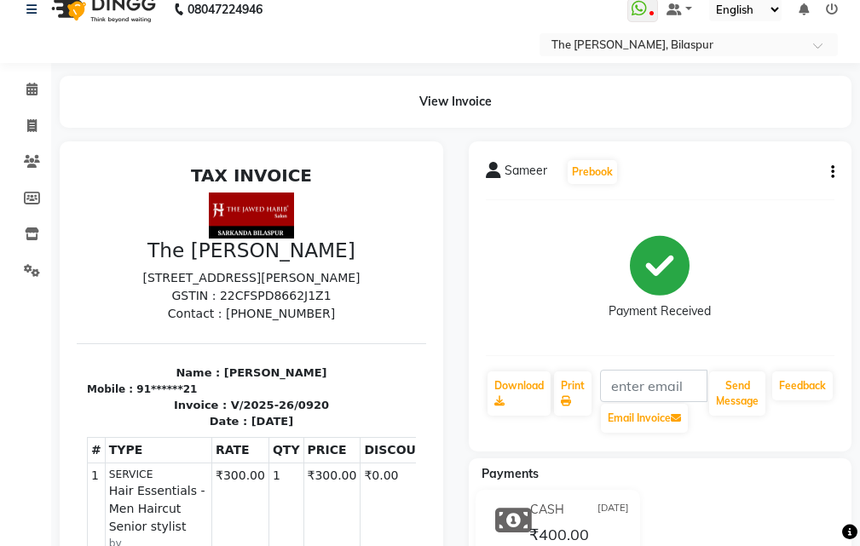
scroll to position [1, 0]
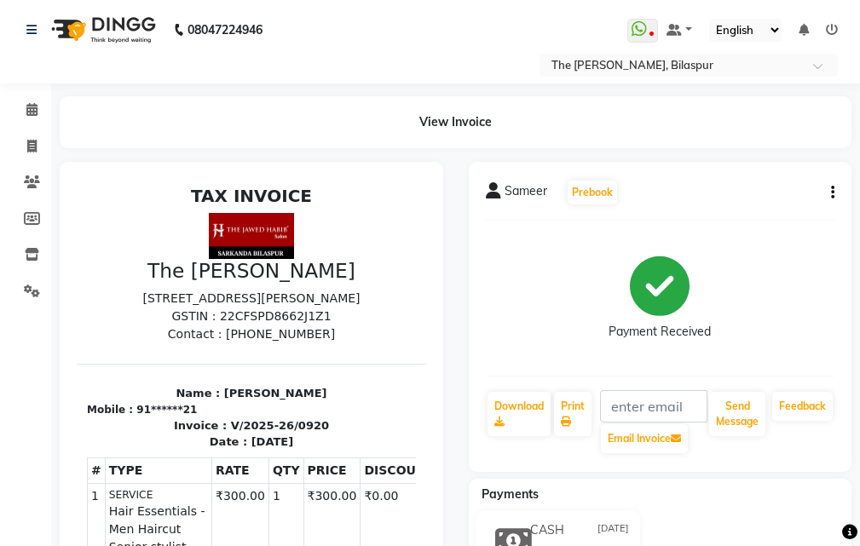
select select "service"
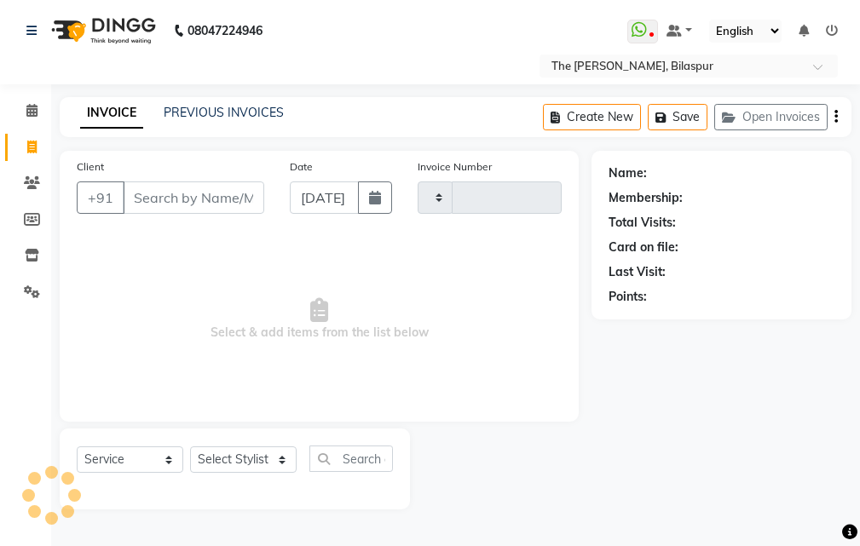
select select "63556"
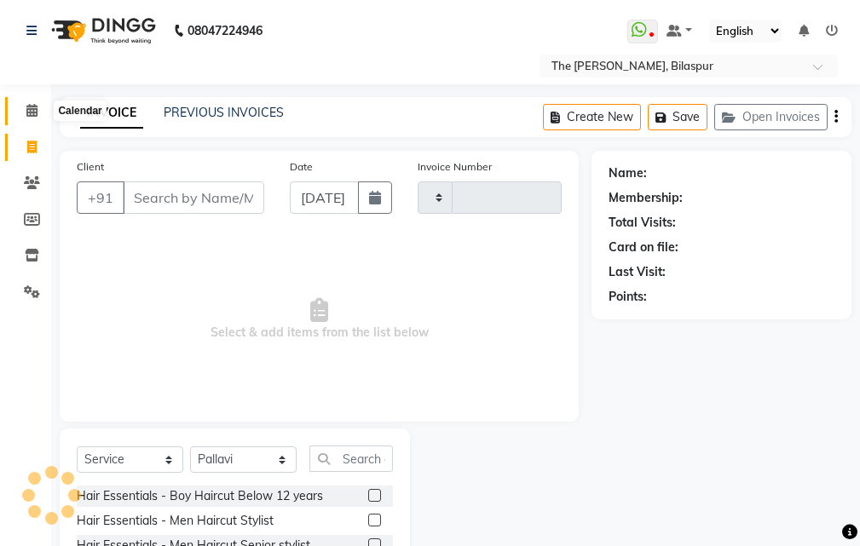
click at [28, 115] on icon at bounding box center [31, 110] width 11 height 13
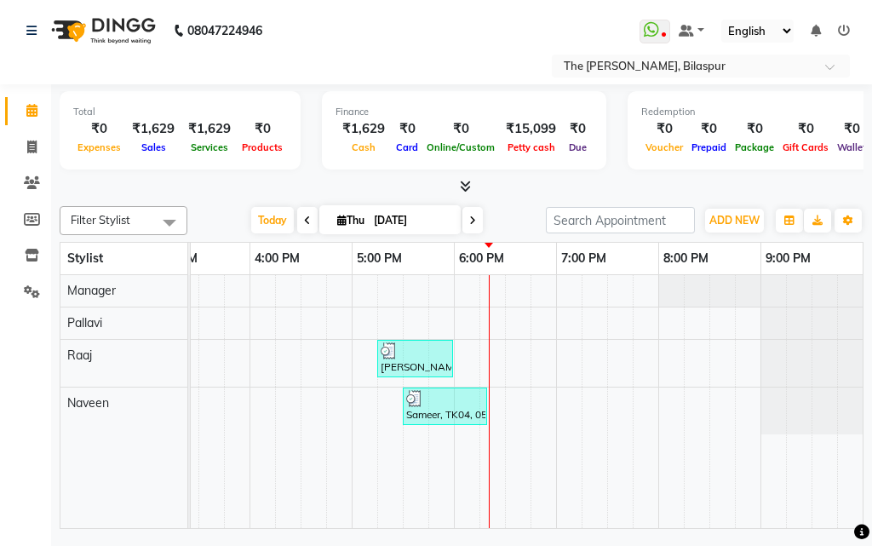
scroll to position [0, 371]
